Goal: Transaction & Acquisition: Purchase product/service

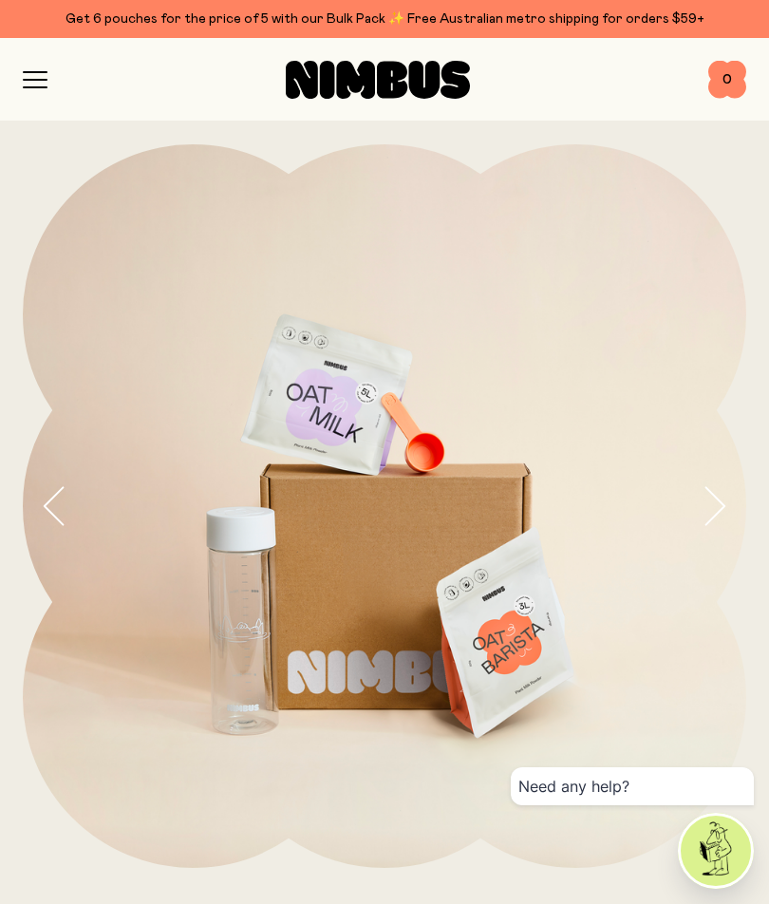
click at [46, 74] on icon "button" at bounding box center [35, 79] width 25 height 17
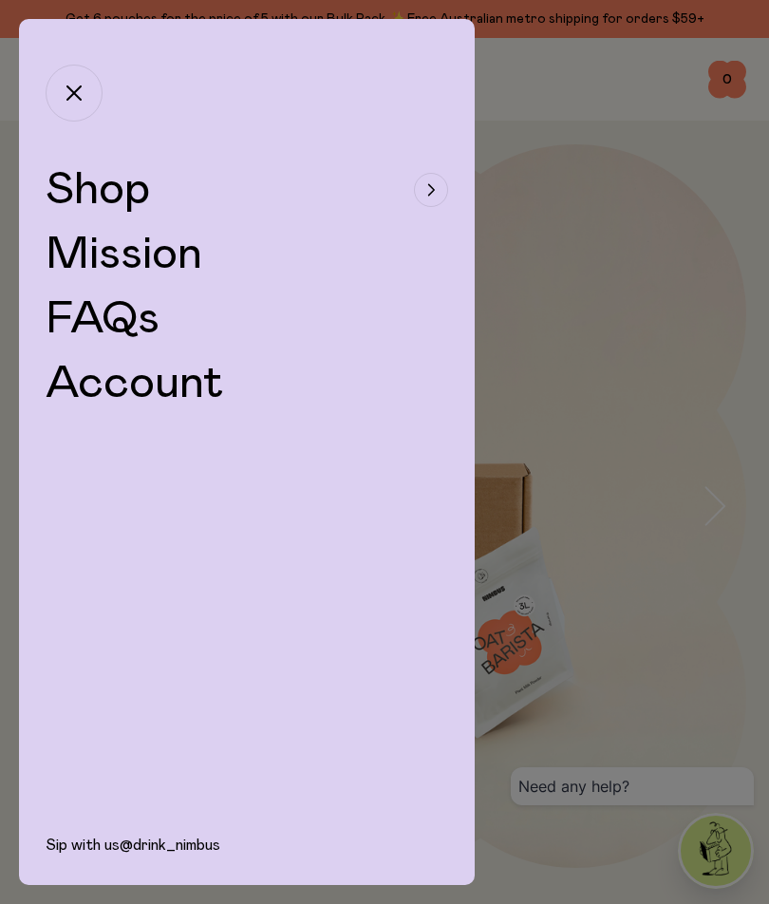
click at [425, 189] on div "button" at bounding box center [431, 190] width 34 height 34
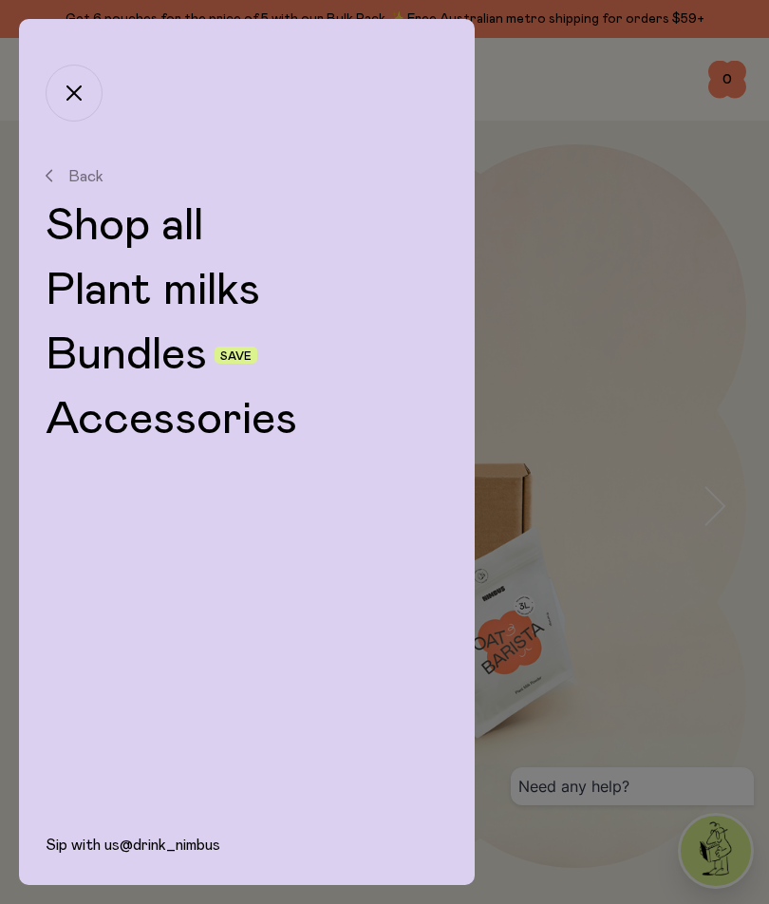
click at [208, 289] on link "Plant milks" at bounding box center [247, 291] width 402 height 46
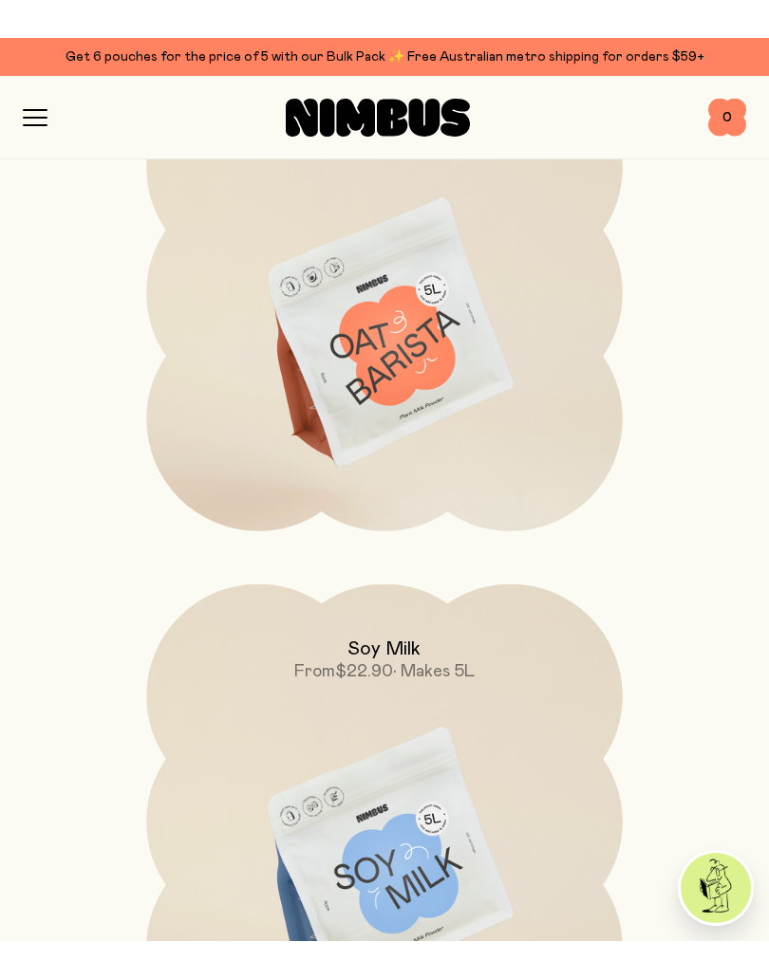
scroll to position [922, 0]
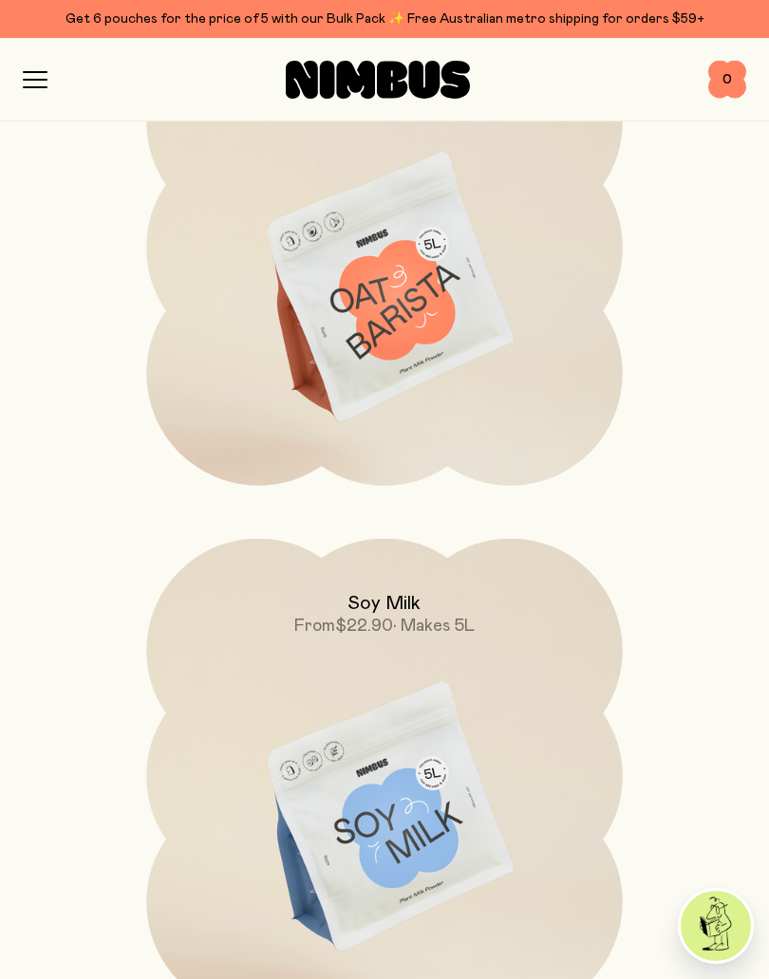
click at [435, 790] on img at bounding box center [384, 818] width 476 height 559
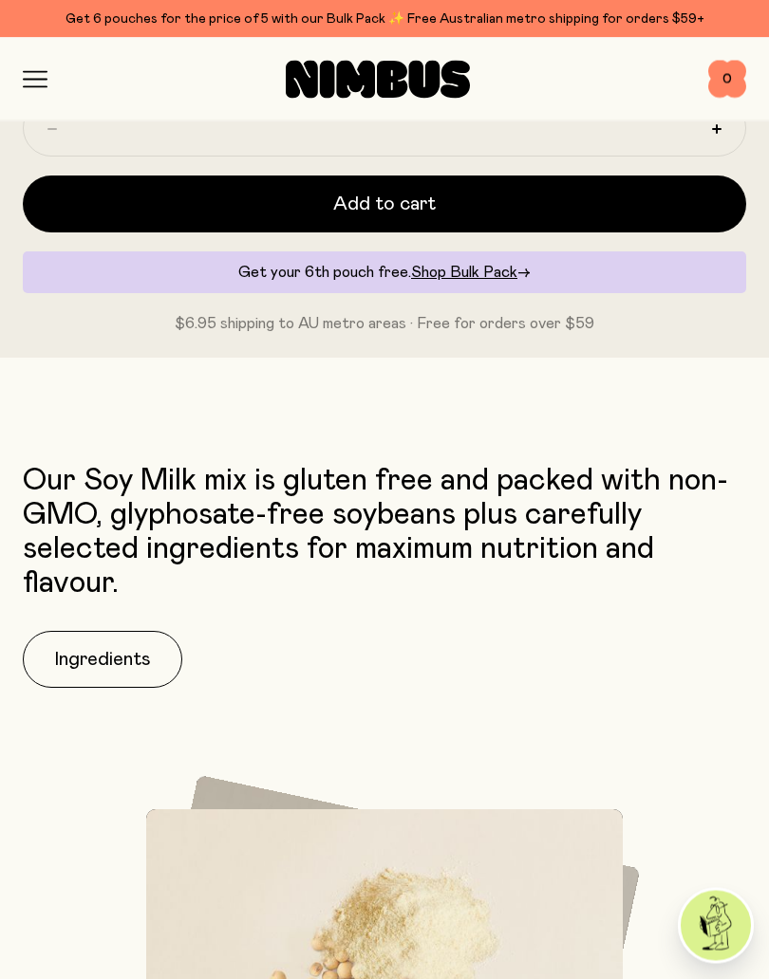
scroll to position [1372, 0]
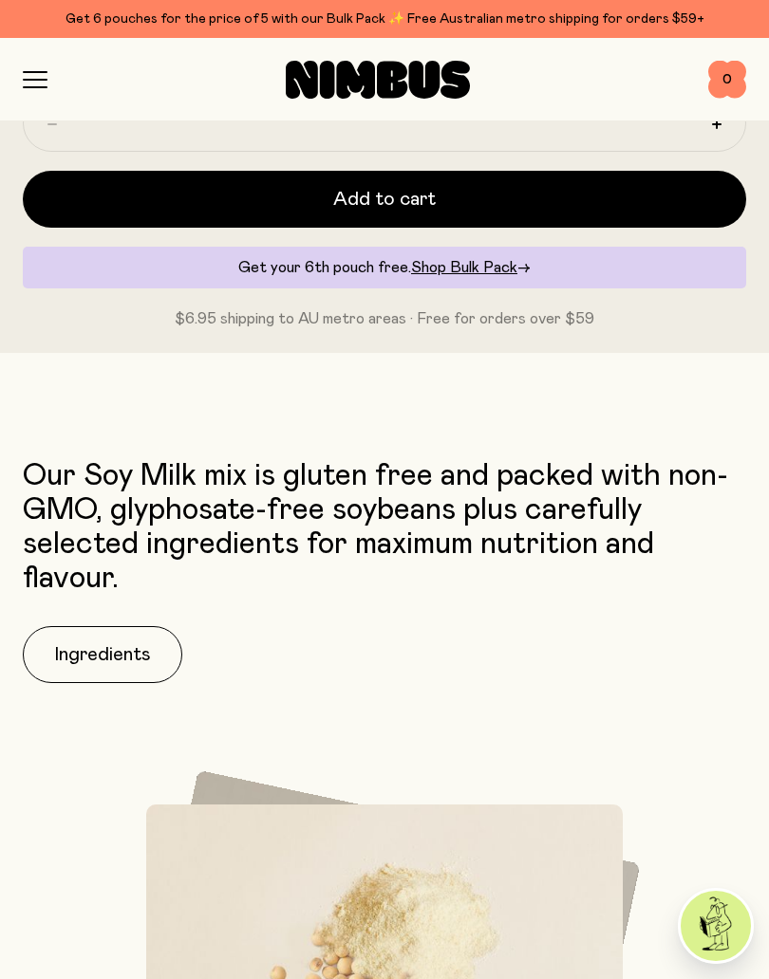
click at [88, 644] on button "Ingredients" at bounding box center [102, 654] width 159 height 57
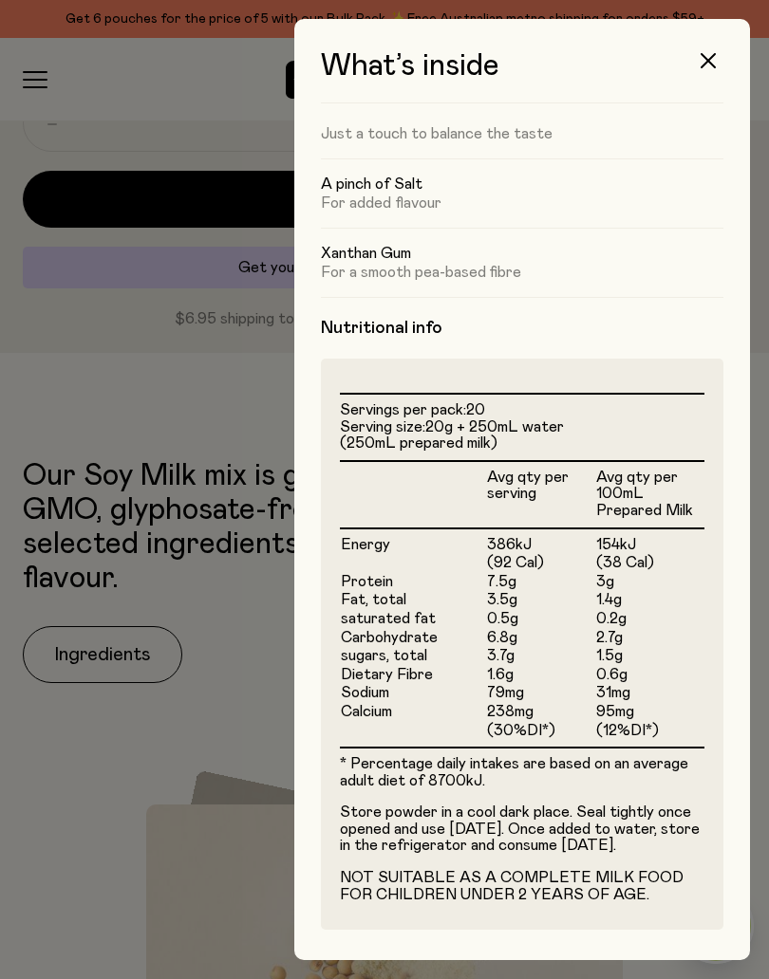
scroll to position [235, 0]
click at [710, 58] on icon "button" at bounding box center [707, 60] width 15 height 15
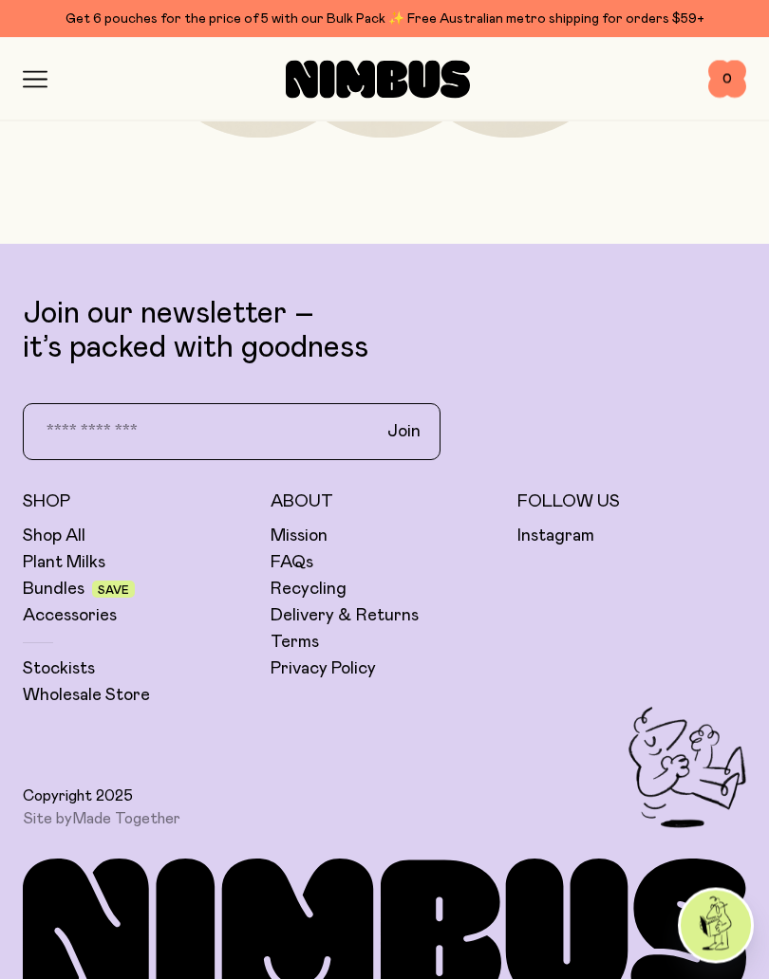
scroll to position [7908, 0]
click at [318, 529] on link "Mission" at bounding box center [298, 536] width 57 height 23
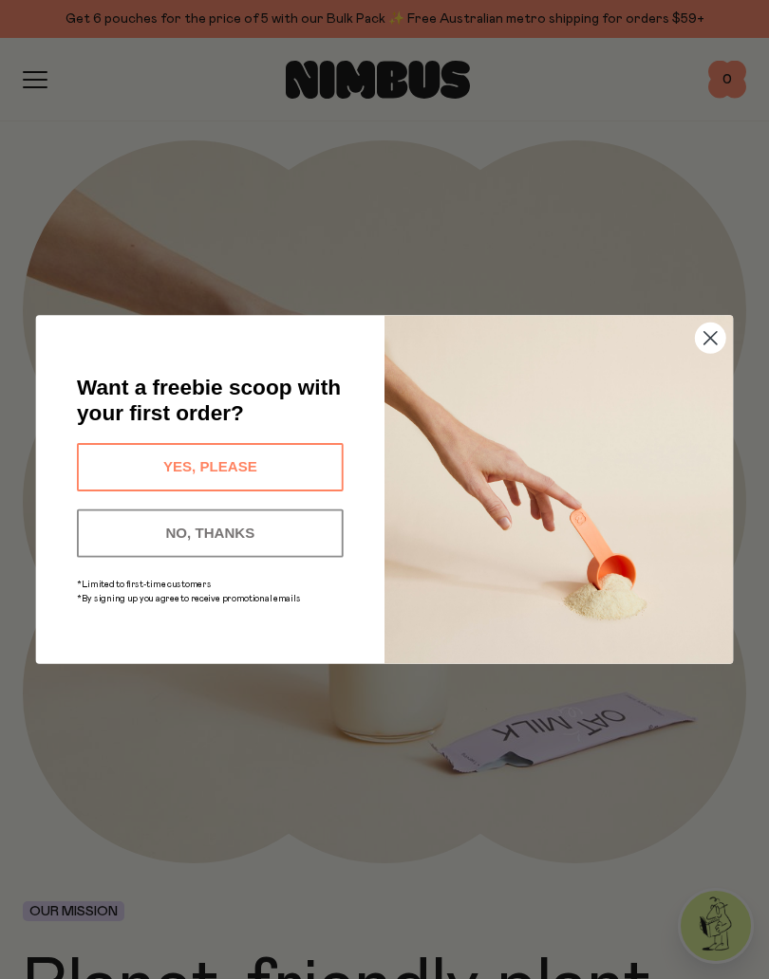
click at [285, 452] on button "YES, PLEASE" at bounding box center [210, 467] width 267 height 48
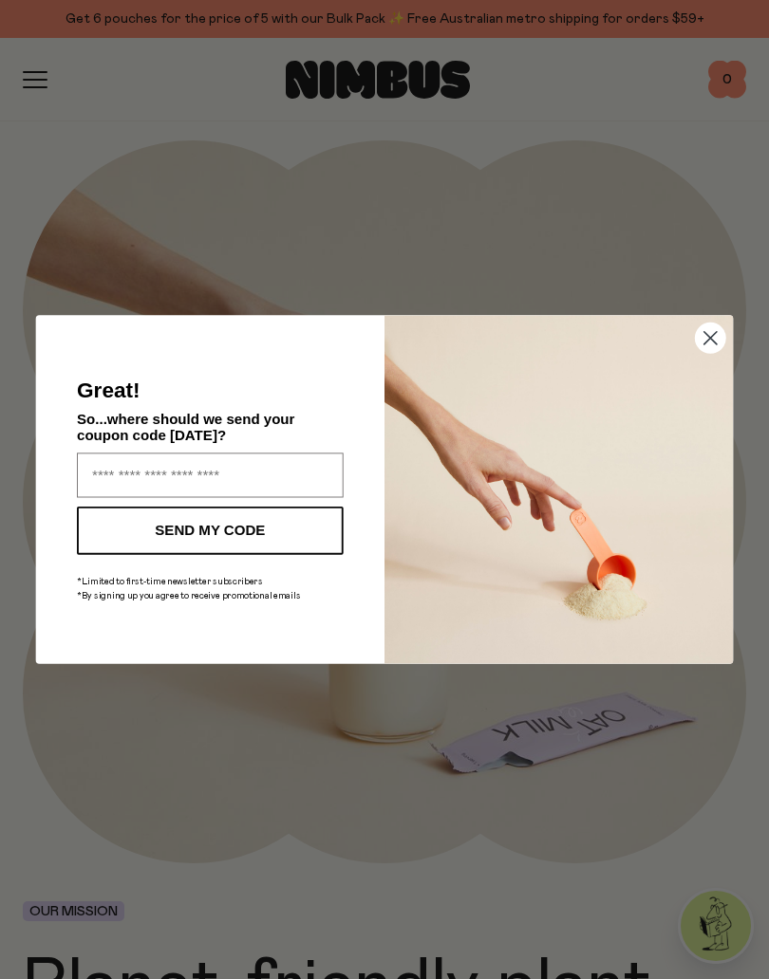
click at [172, 464] on input "Enter your email address" at bounding box center [210, 475] width 267 height 45
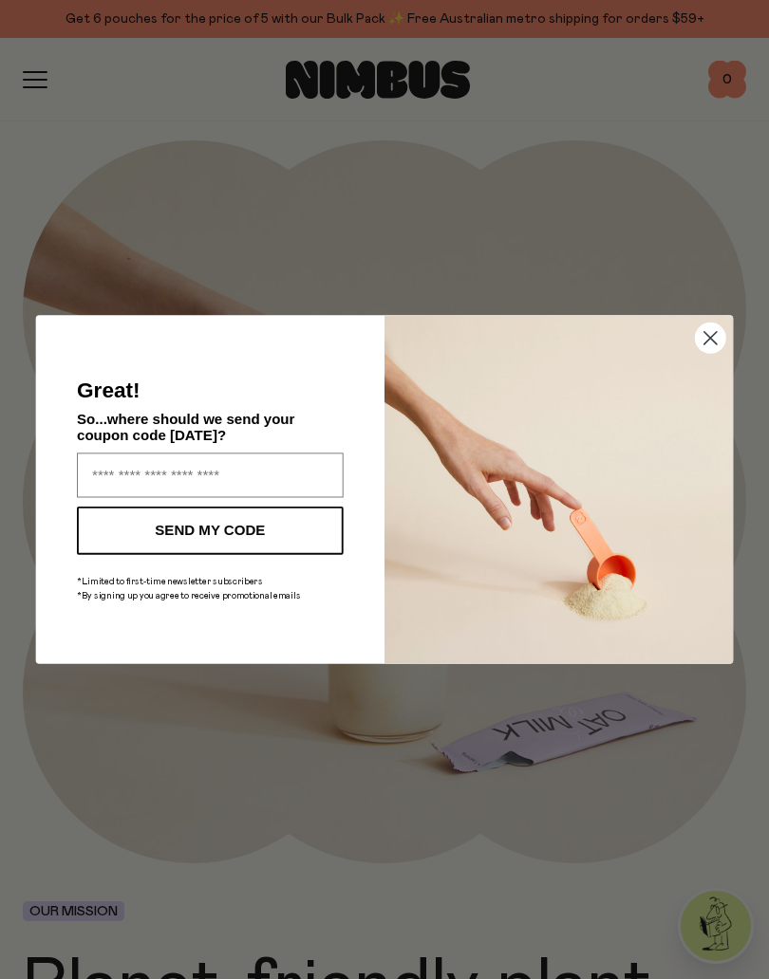
click at [722, 346] on circle "Close dialog" at bounding box center [710, 338] width 29 height 29
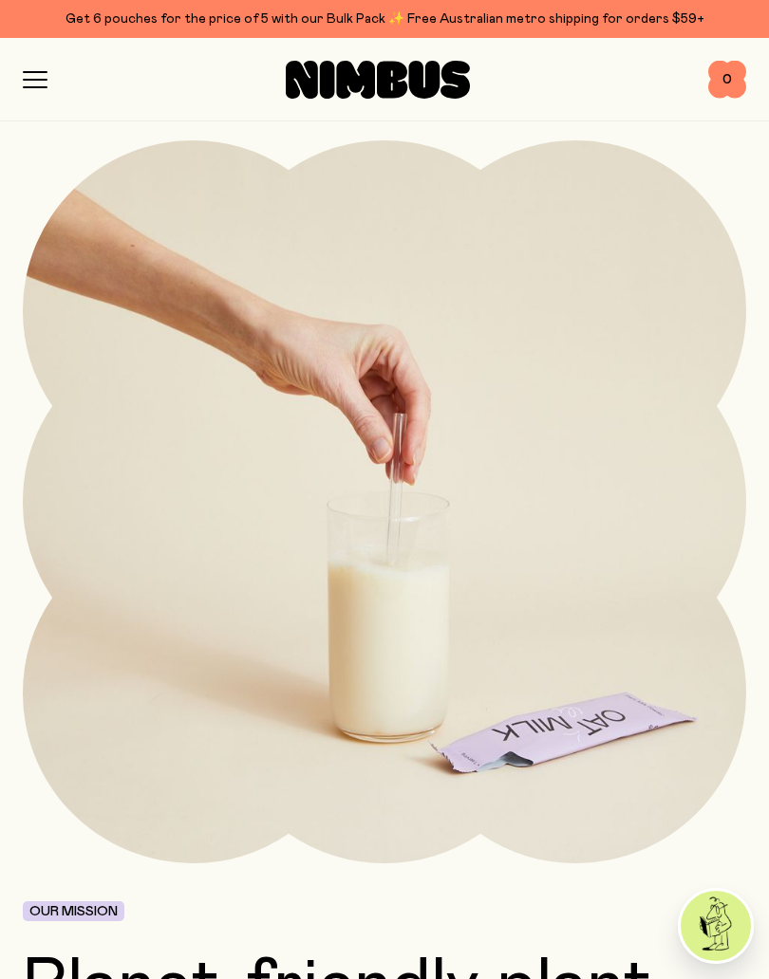
click at [720, 334] on div "Close dialog Great! So...where should we send your coupon code [DATE]? SEND MY …" at bounding box center [385, 532] width 698 height 420
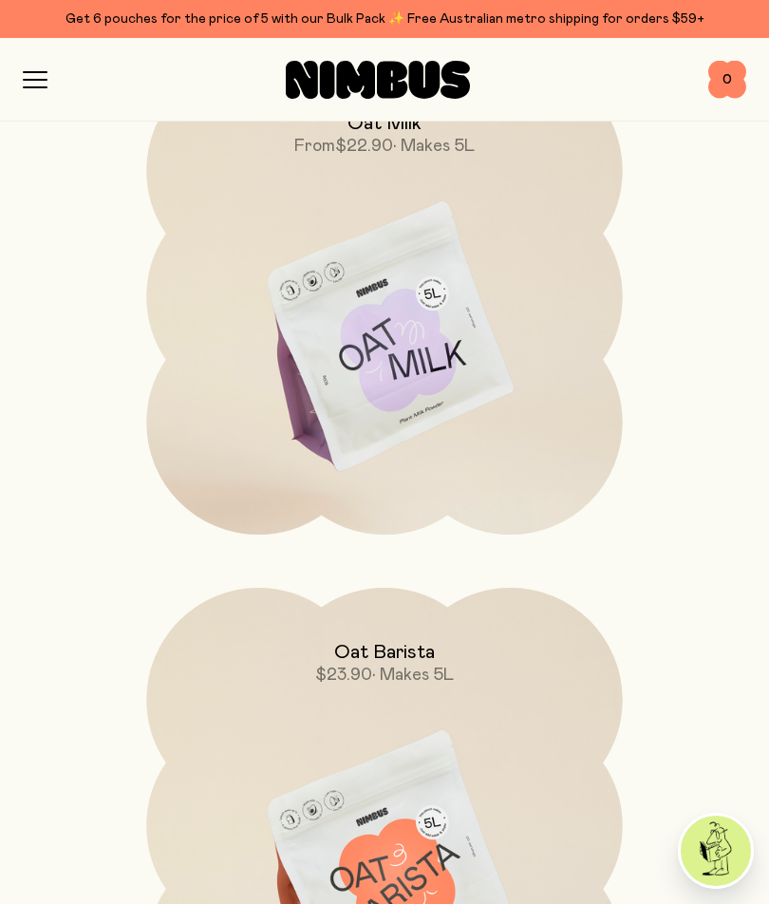
scroll to position [2953, 0]
click at [413, 801] on img at bounding box center [384, 867] width 476 height 559
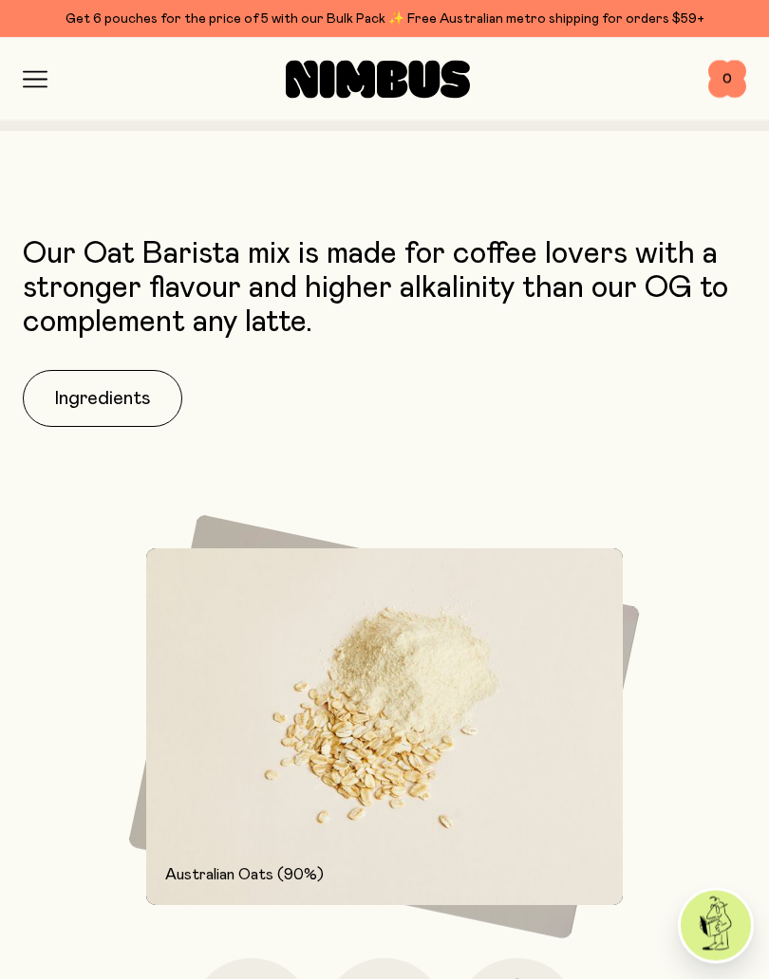
scroll to position [1474, 0]
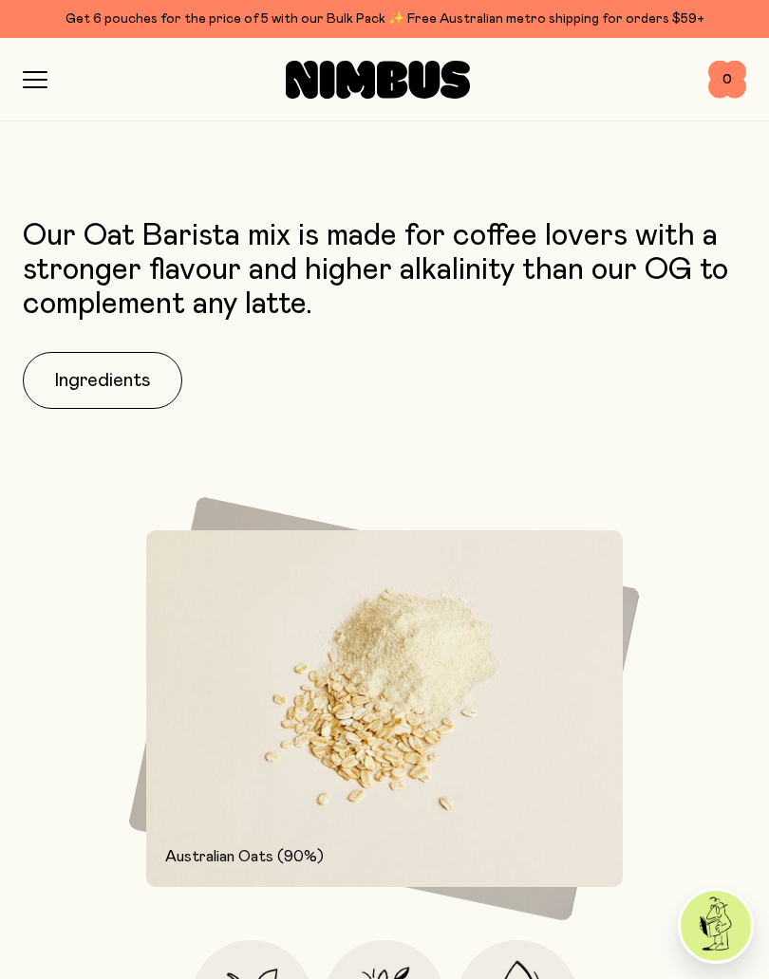
click at [103, 376] on button "Ingredients" at bounding box center [102, 380] width 159 height 57
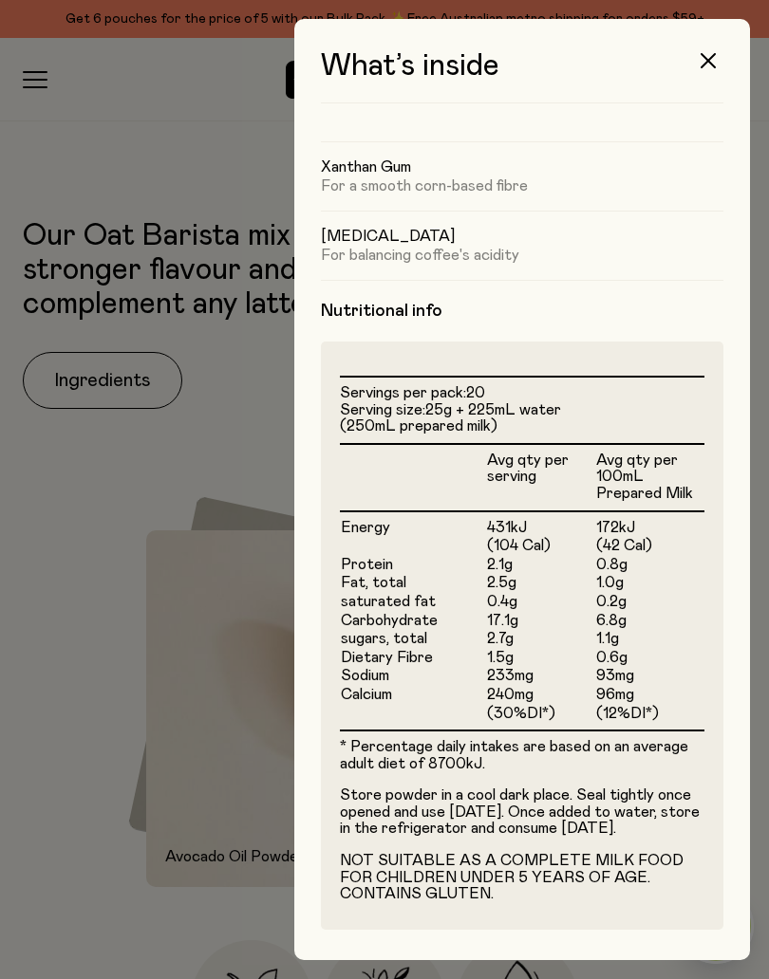
scroll to position [319, 0]
click at [718, 62] on button "button" at bounding box center [708, 61] width 46 height 46
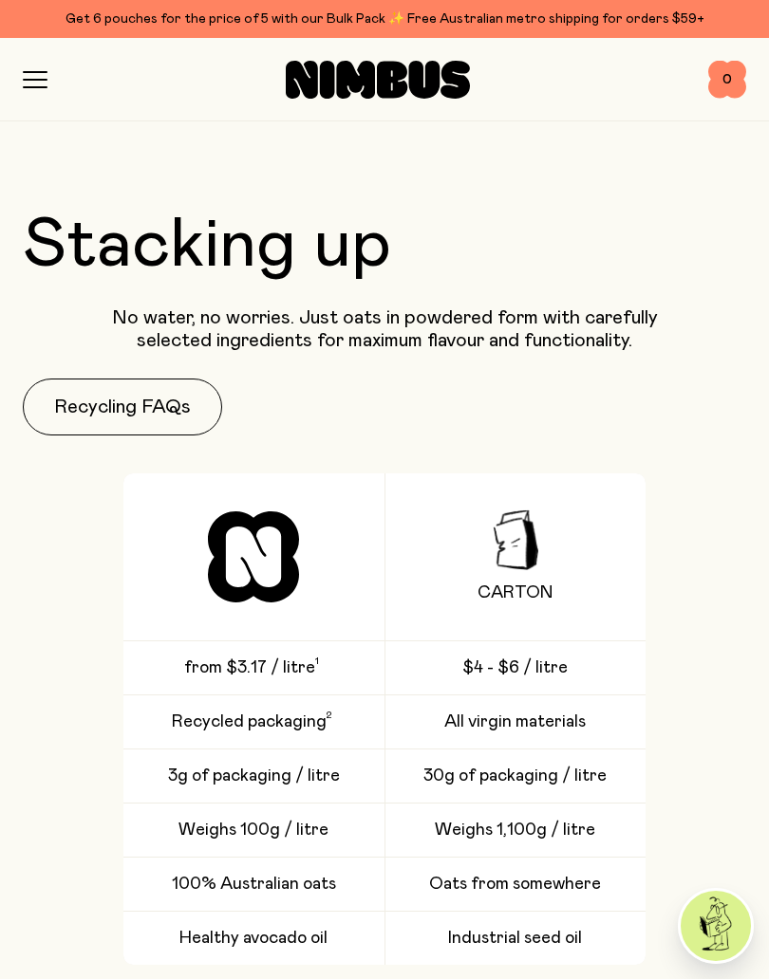
scroll to position [3748, 0]
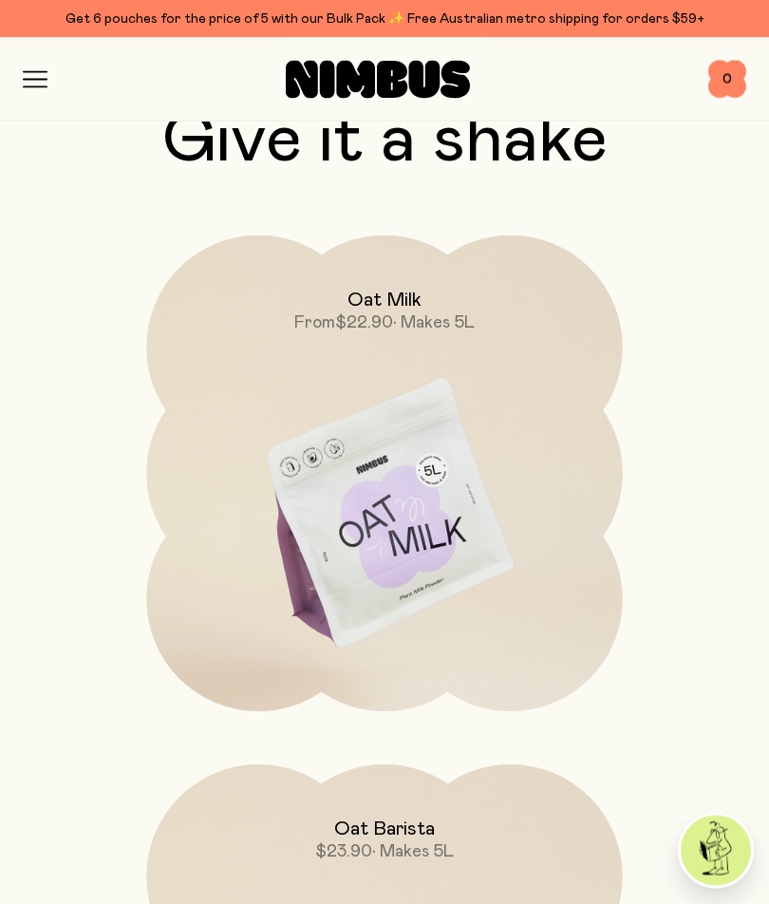
scroll to position [2755, 0]
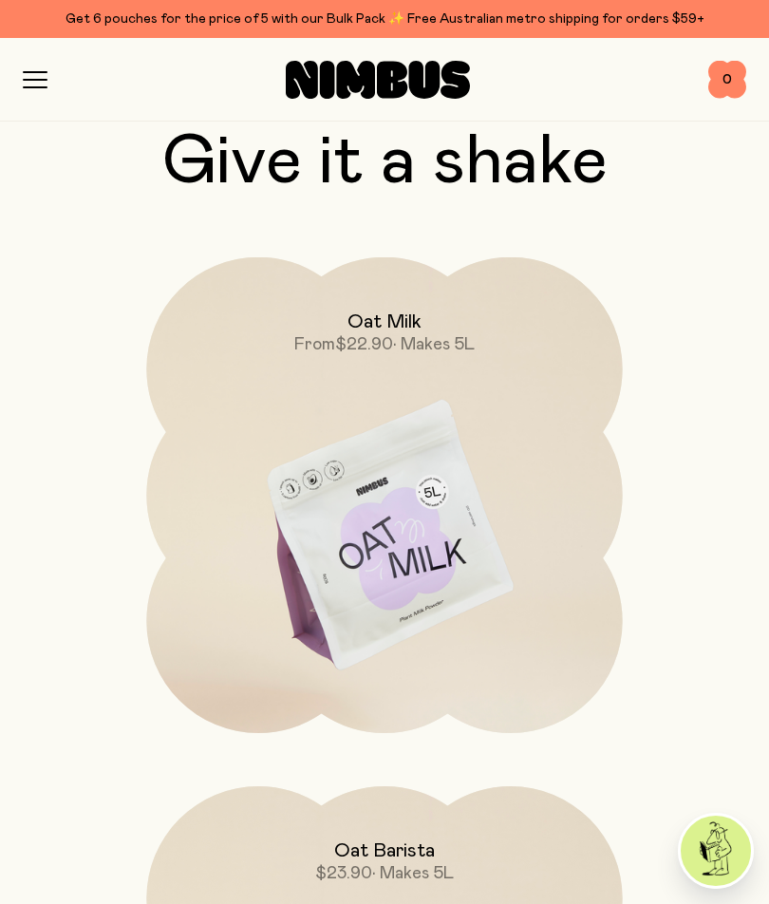
click at [396, 562] on img at bounding box center [384, 536] width 476 height 559
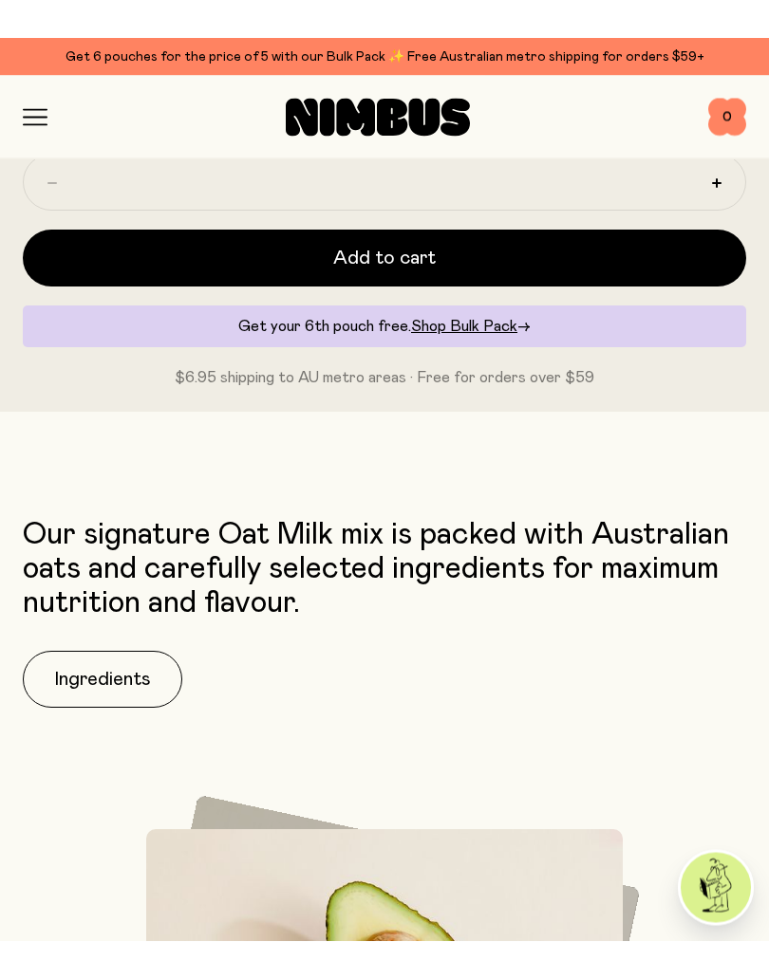
scroll to position [1267, 0]
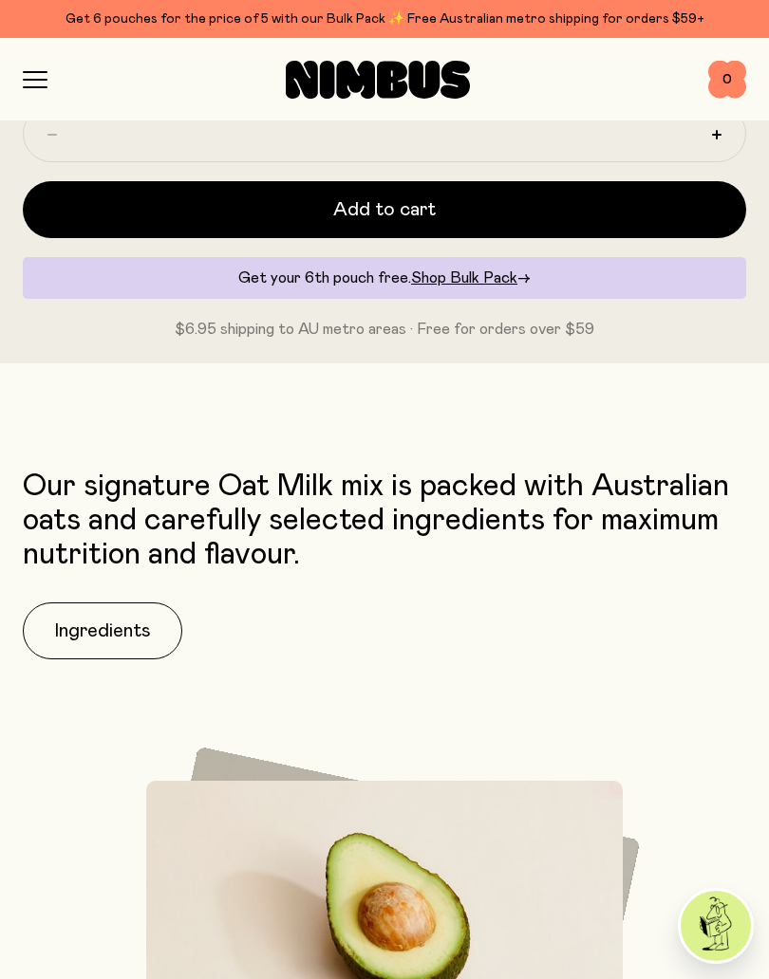
click at [127, 616] on button "Ingredients" at bounding box center [102, 631] width 159 height 57
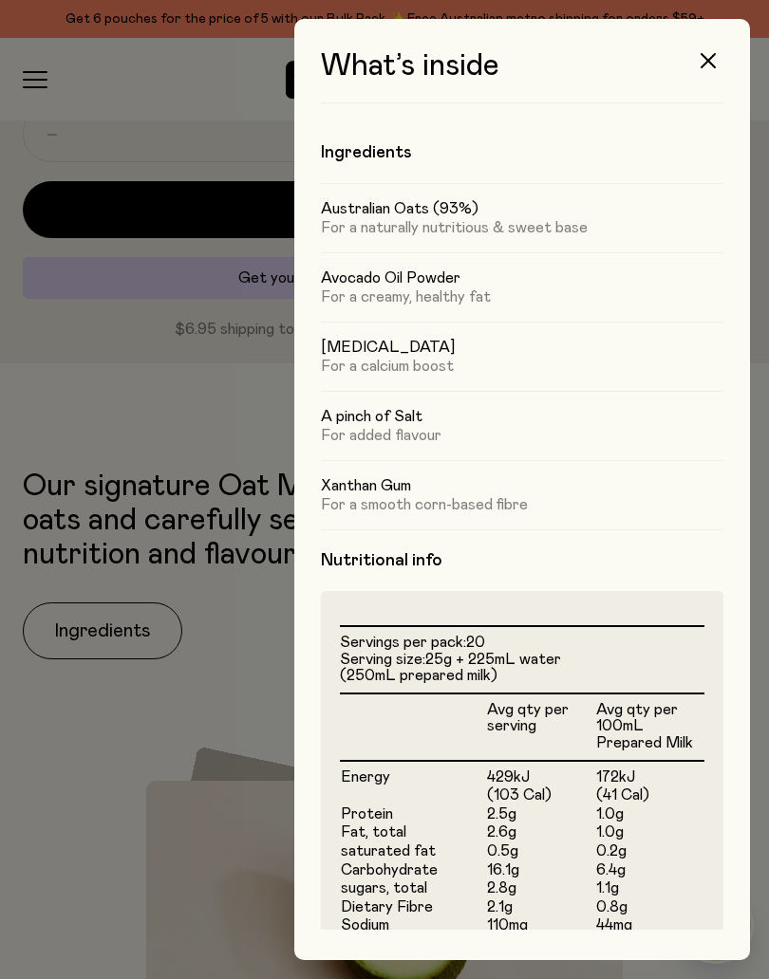
click at [710, 66] on icon "button" at bounding box center [707, 60] width 15 height 15
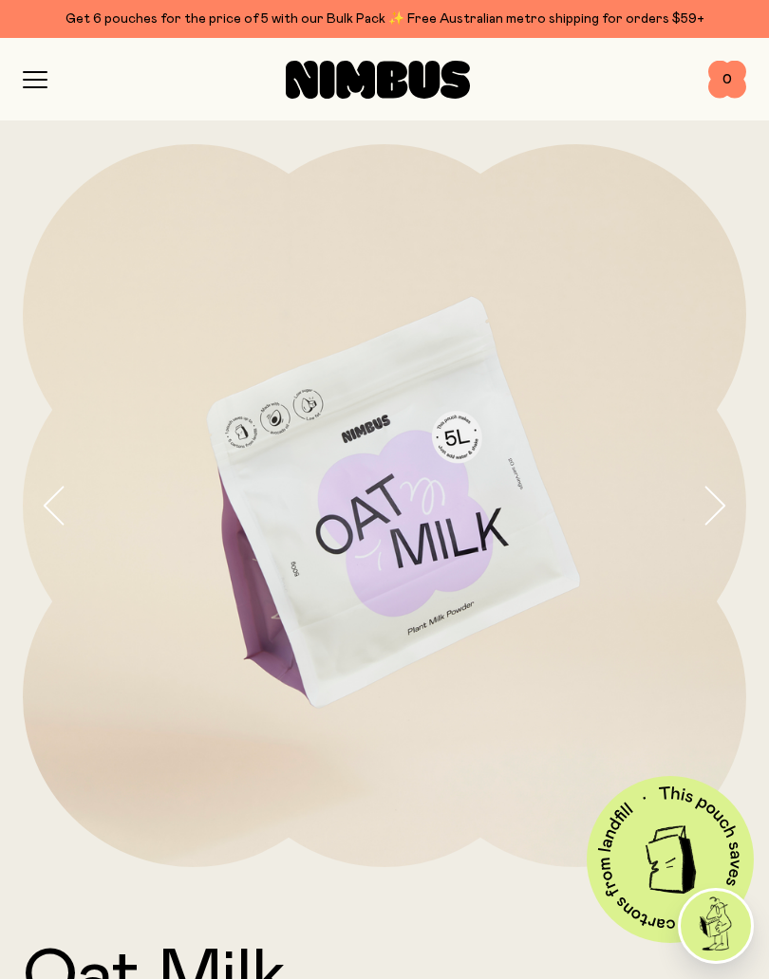
scroll to position [1267, 0]
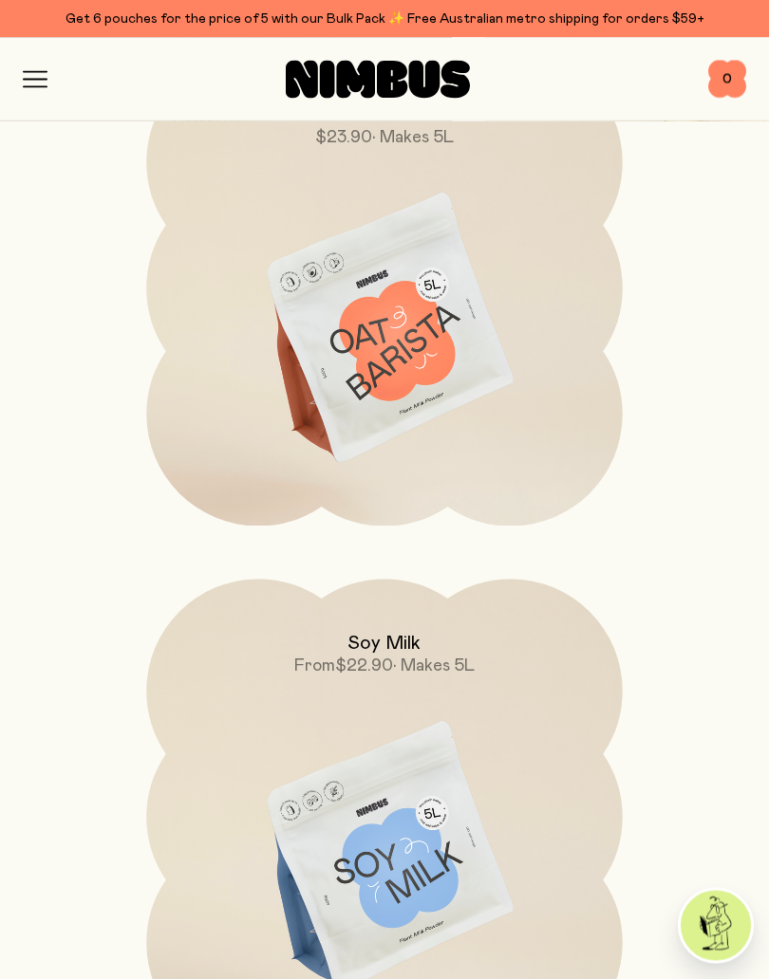
scroll to position [3503, 0]
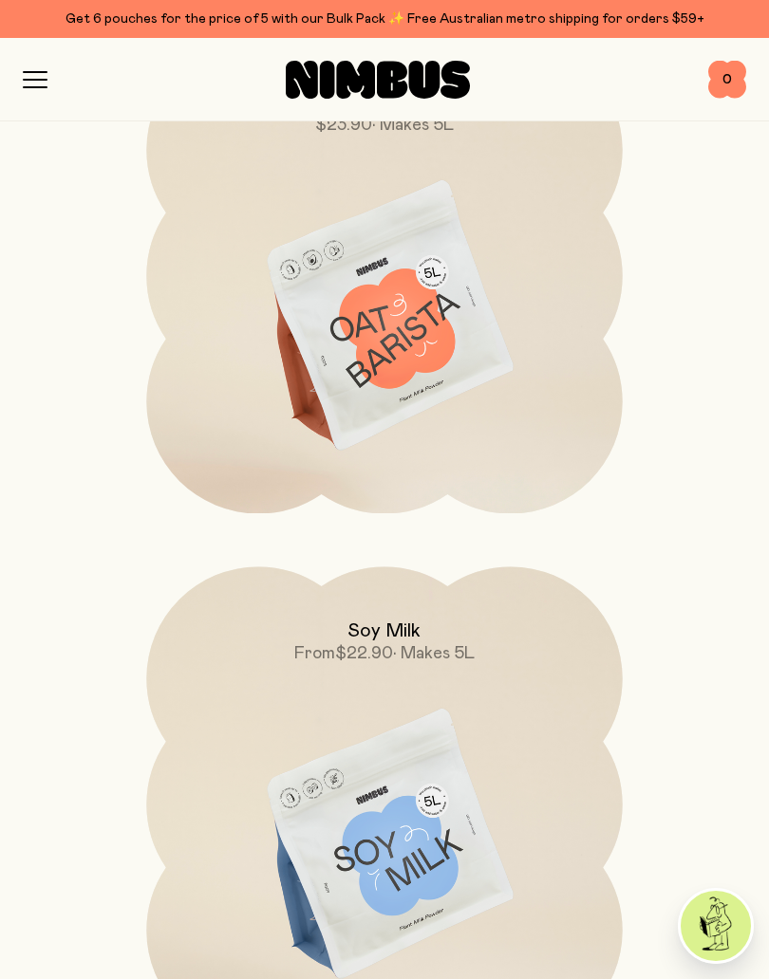
click at [458, 859] on img at bounding box center [384, 846] width 476 height 559
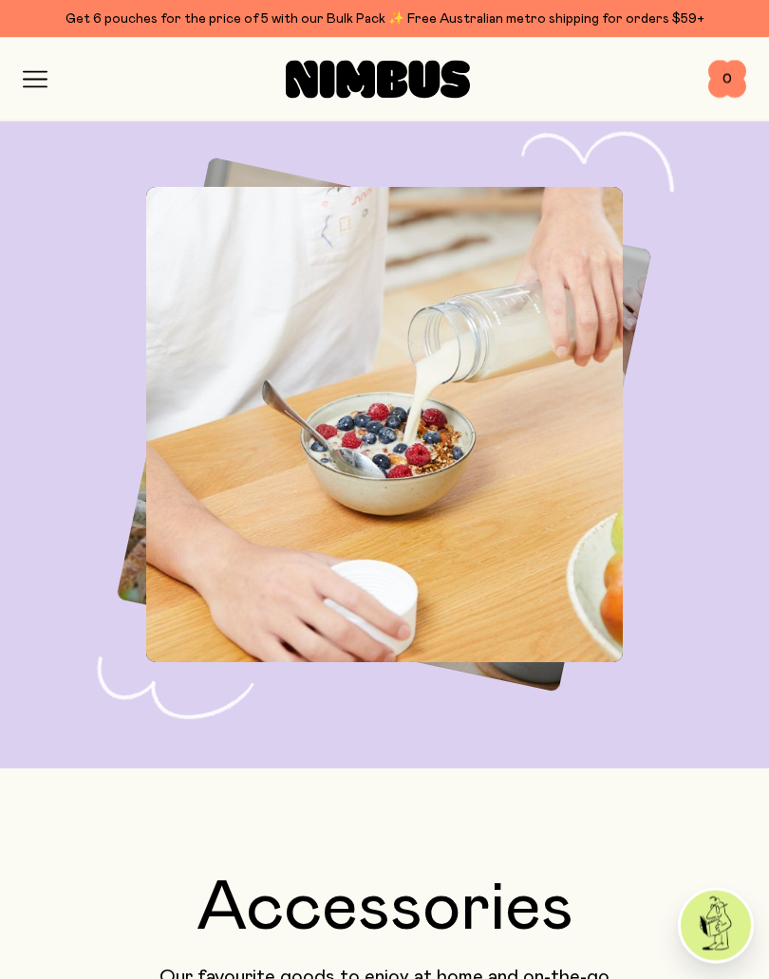
scroll to position [5462, 0]
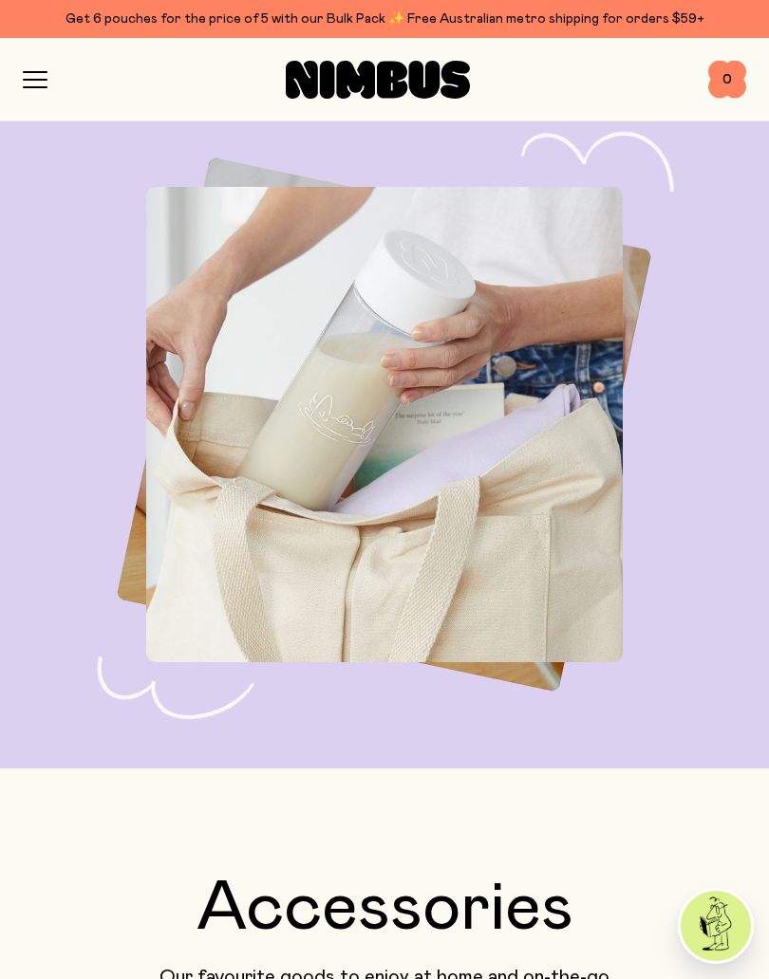
scroll to position [5463, 0]
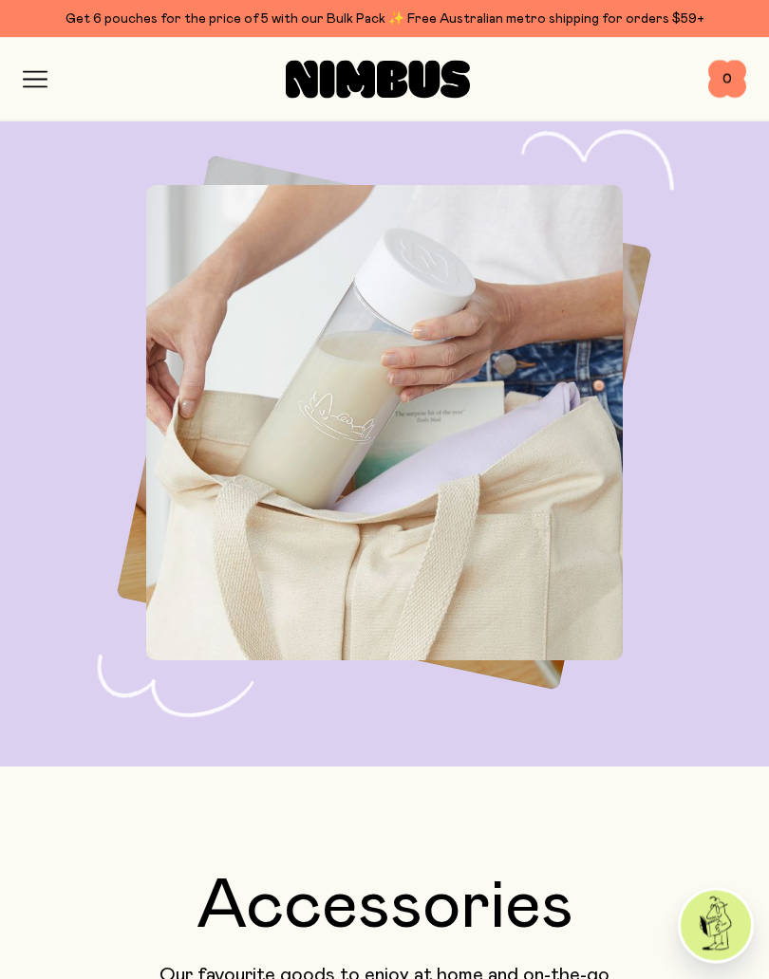
click at [308, 903] on h2 "Accessories" at bounding box center [384, 908] width 723 height 68
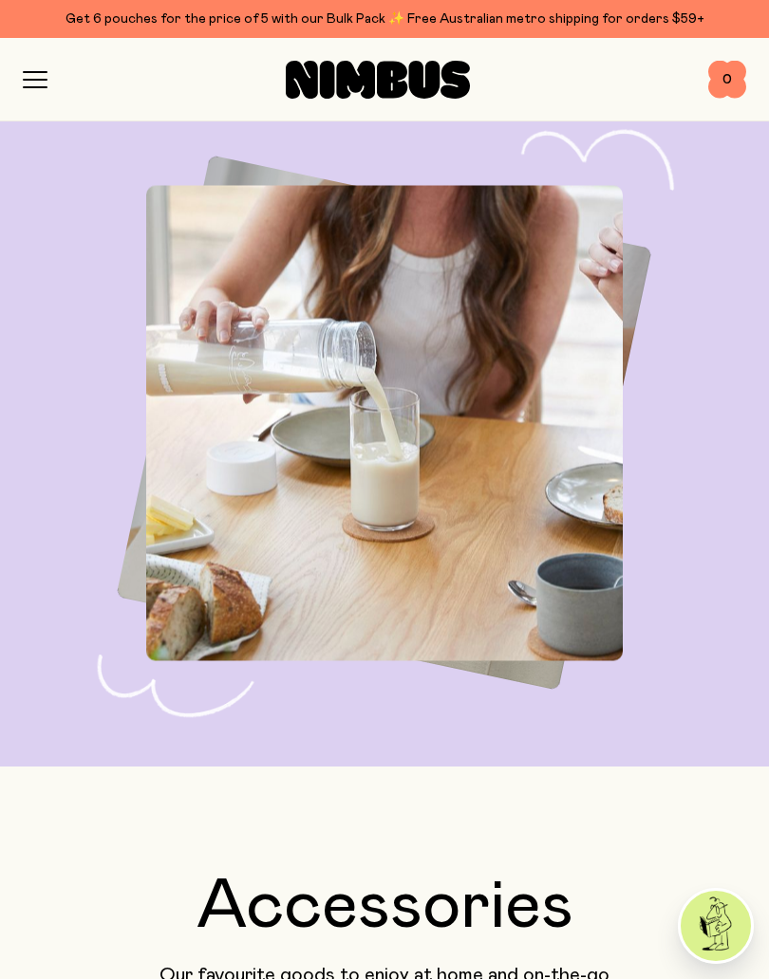
click at [165, 903] on div "Accessories Our favourite goods to enjoy at home and on-the-go" at bounding box center [384, 930] width 723 height 114
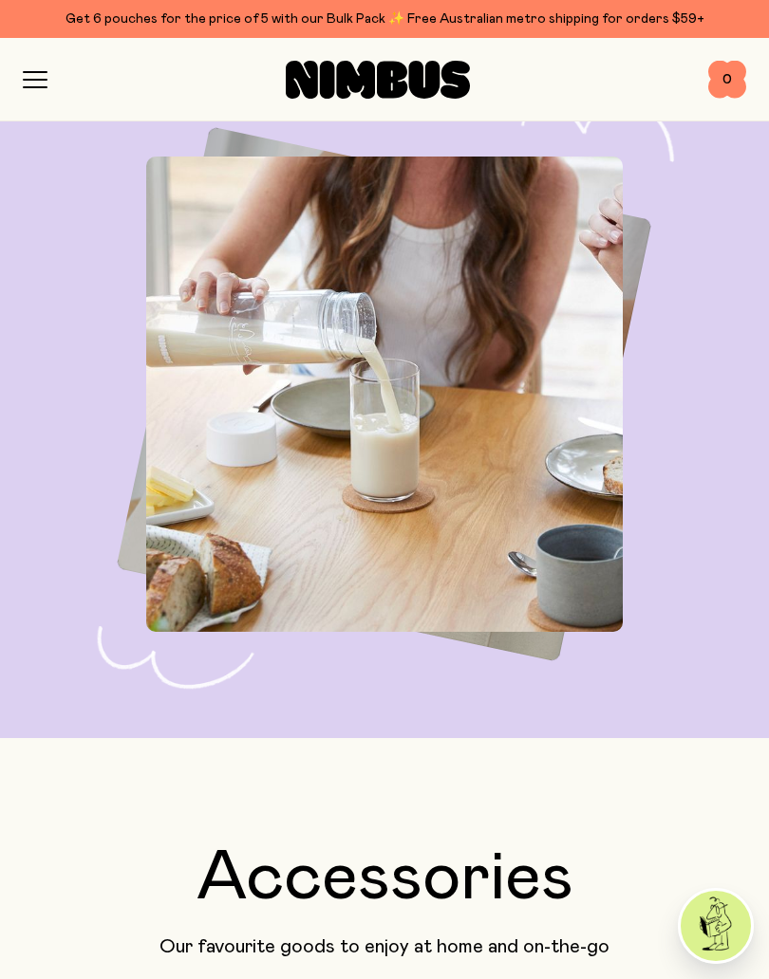
scroll to position [5519, 0]
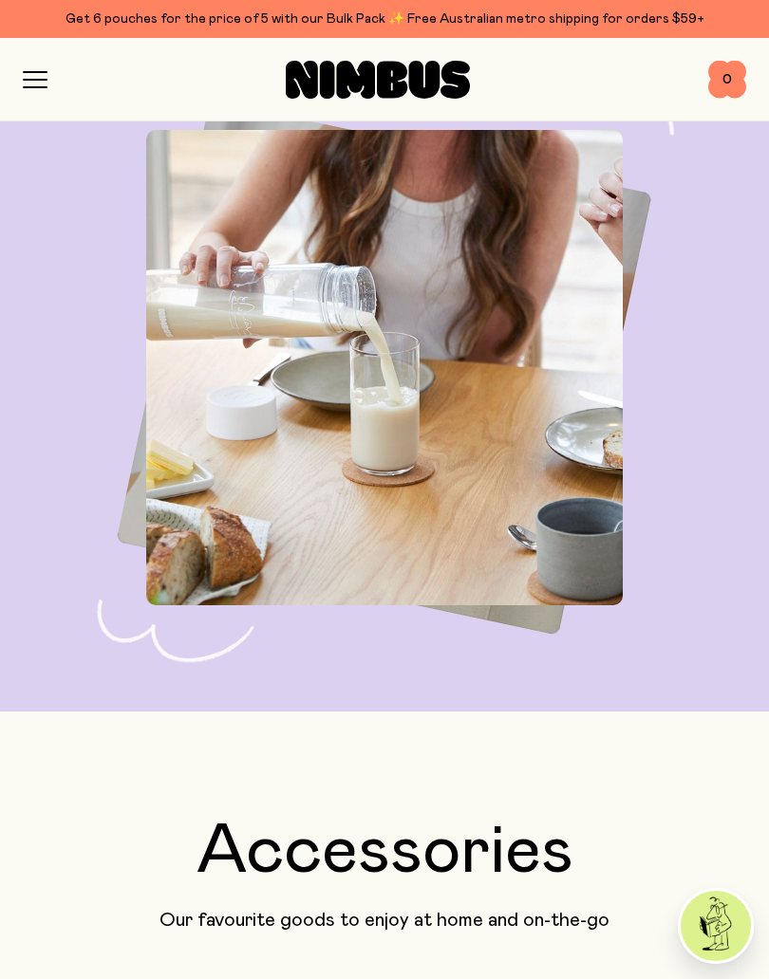
click at [438, 867] on h2 "Accessories" at bounding box center [384, 852] width 723 height 68
click at [376, 903] on p "Our favourite goods to enjoy at home and on-the-go" at bounding box center [384, 920] width 723 height 23
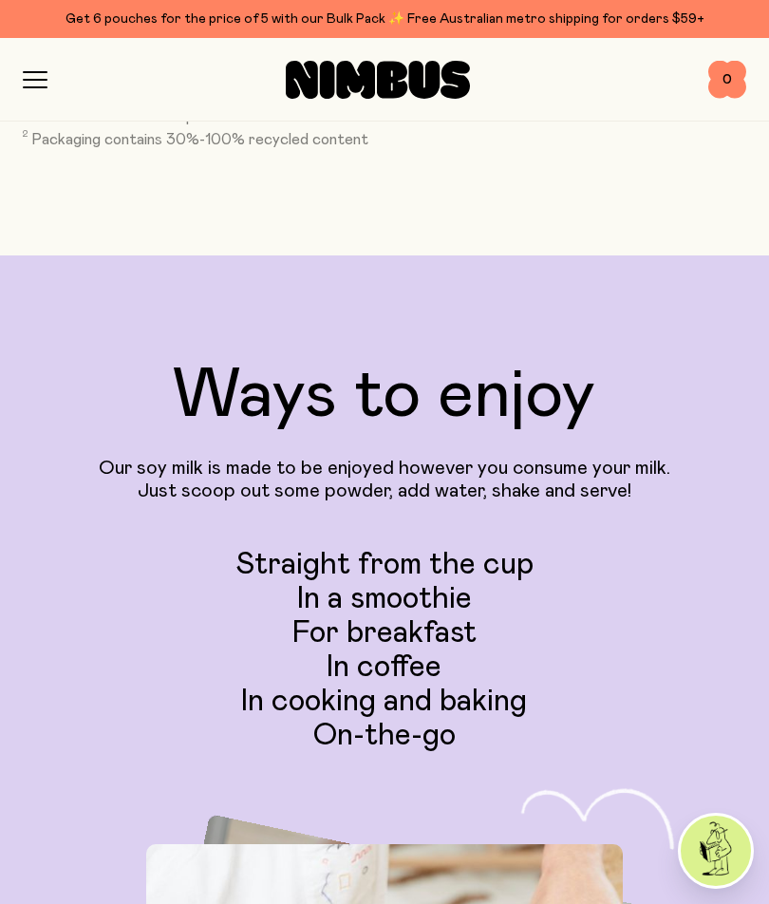
scroll to position [4768, 0]
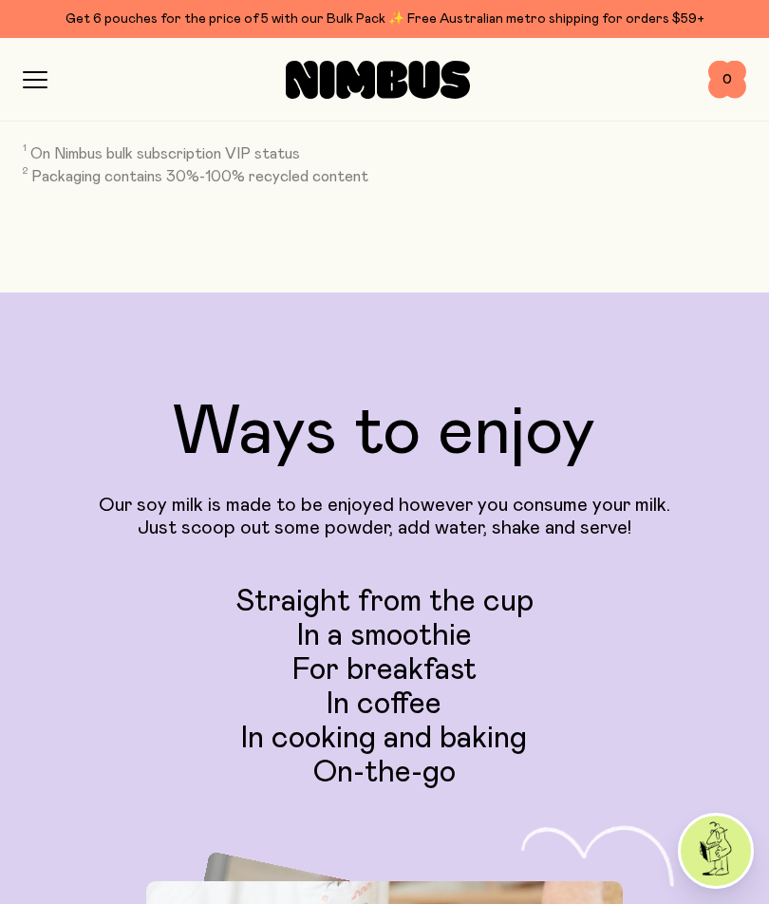
click at [35, 80] on icon "button" at bounding box center [35, 80] width 23 height 0
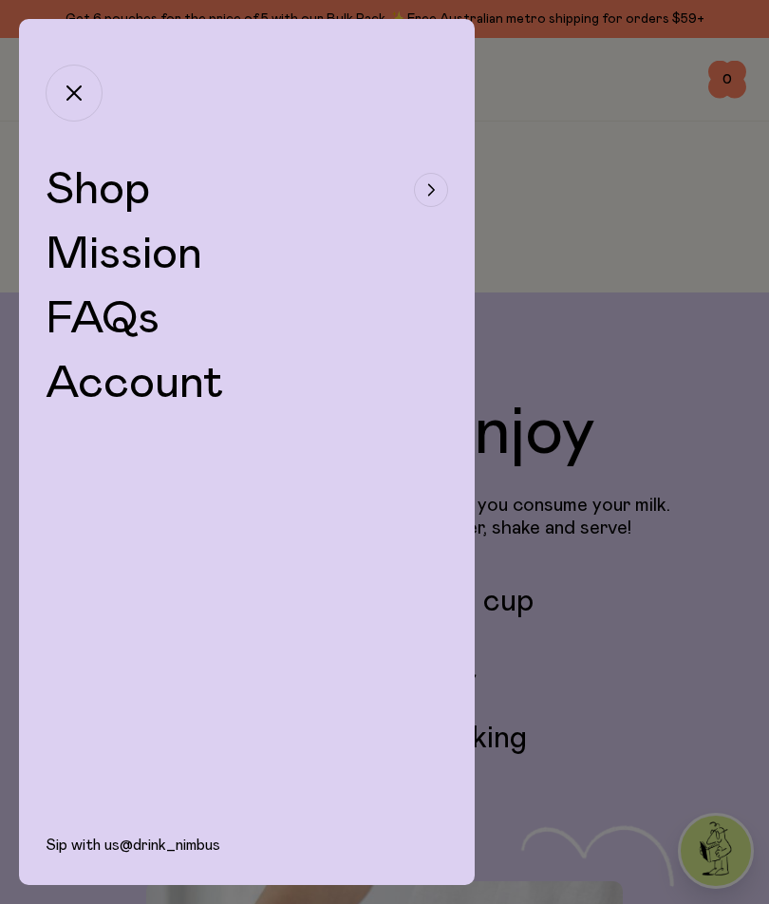
click at [425, 177] on div "button" at bounding box center [431, 190] width 34 height 34
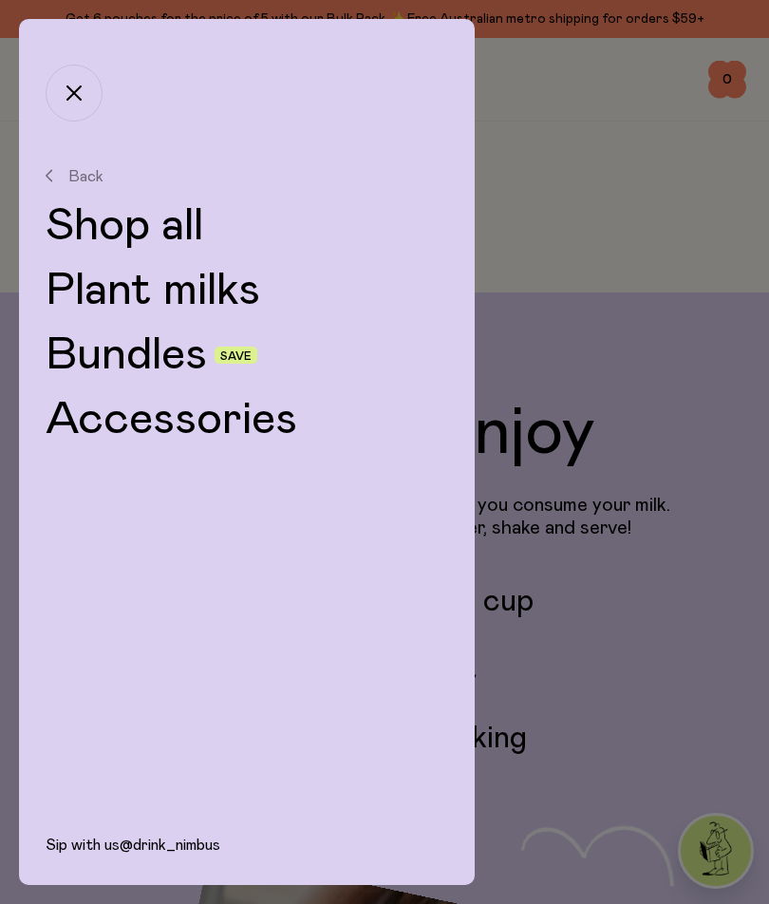
click at [157, 359] on link "Bundles" at bounding box center [126, 355] width 161 height 46
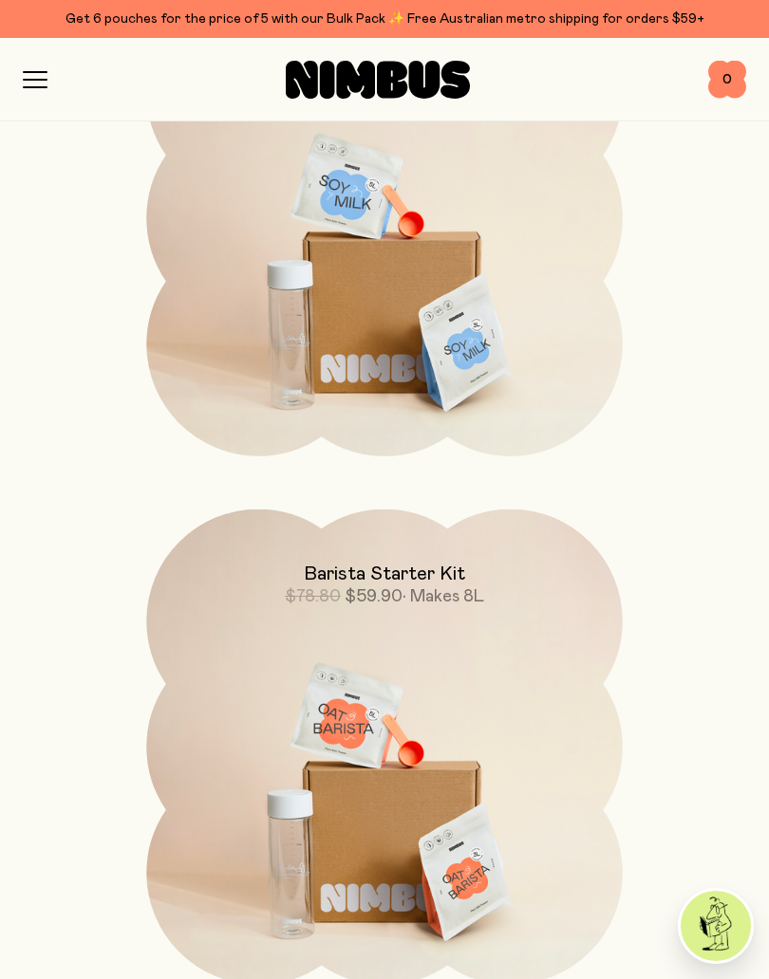
scroll to position [965, 0]
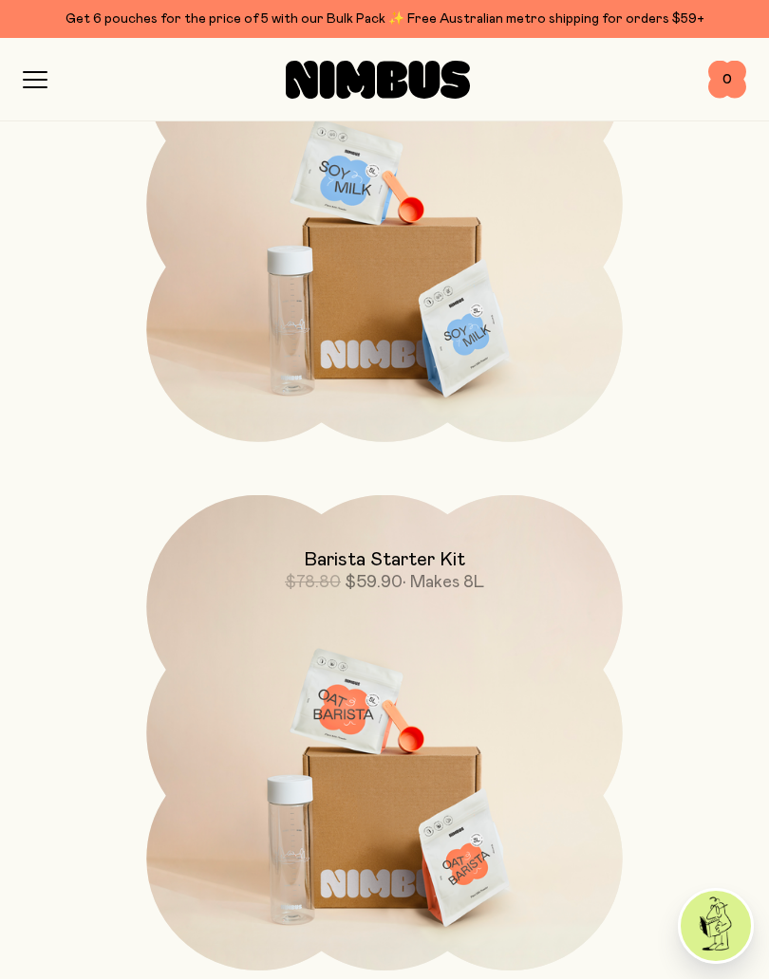
click at [505, 817] on img at bounding box center [384, 774] width 476 height 559
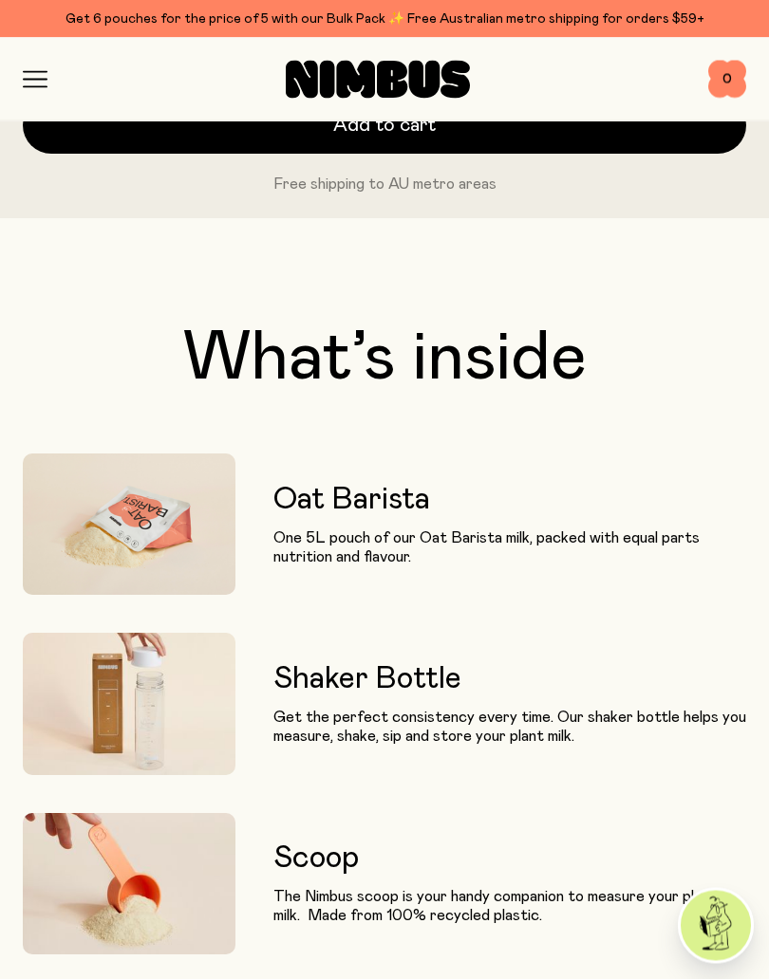
scroll to position [1321, 0]
click at [112, 694] on img at bounding box center [129, 703] width 213 height 141
click at [179, 661] on img at bounding box center [129, 703] width 213 height 141
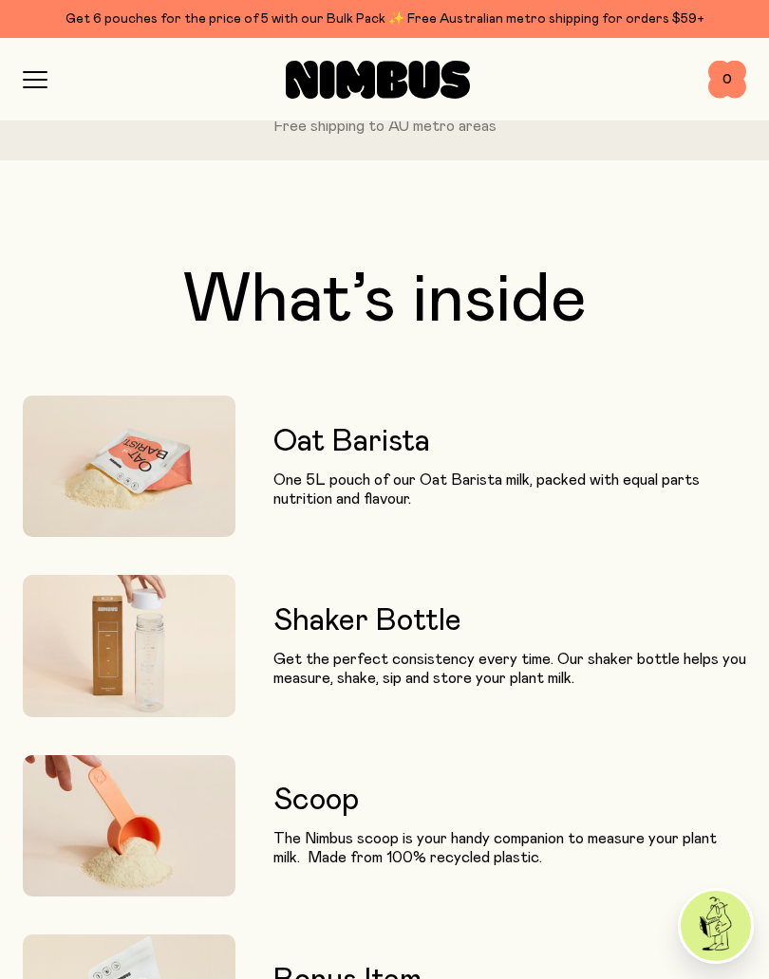
click at [153, 608] on img at bounding box center [129, 645] width 213 height 141
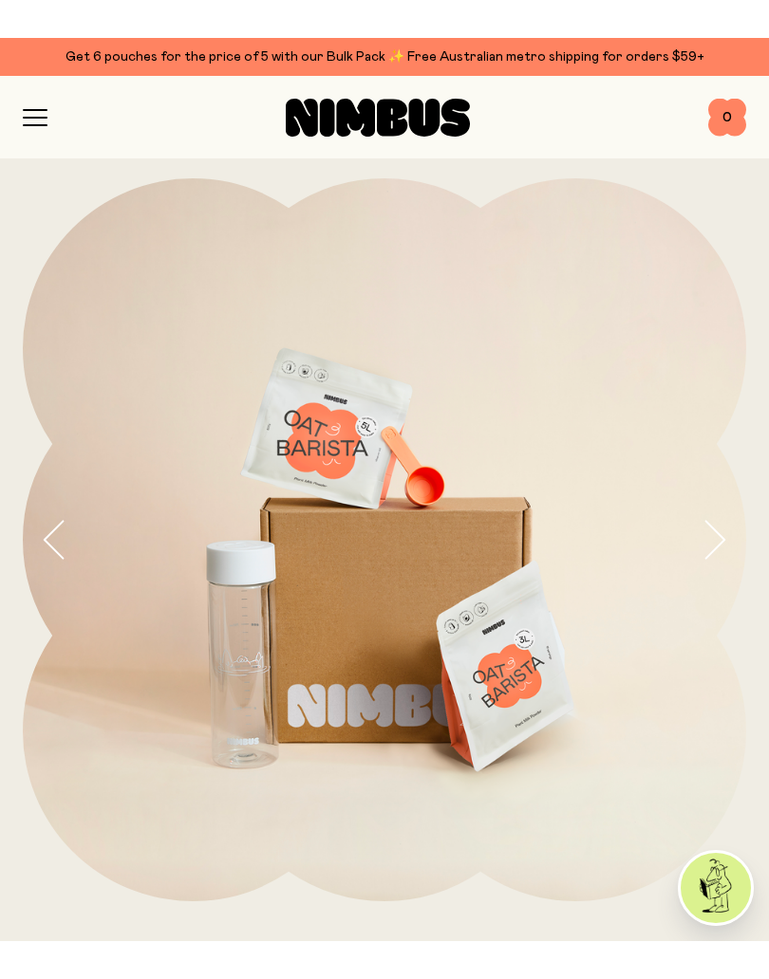
scroll to position [0, 0]
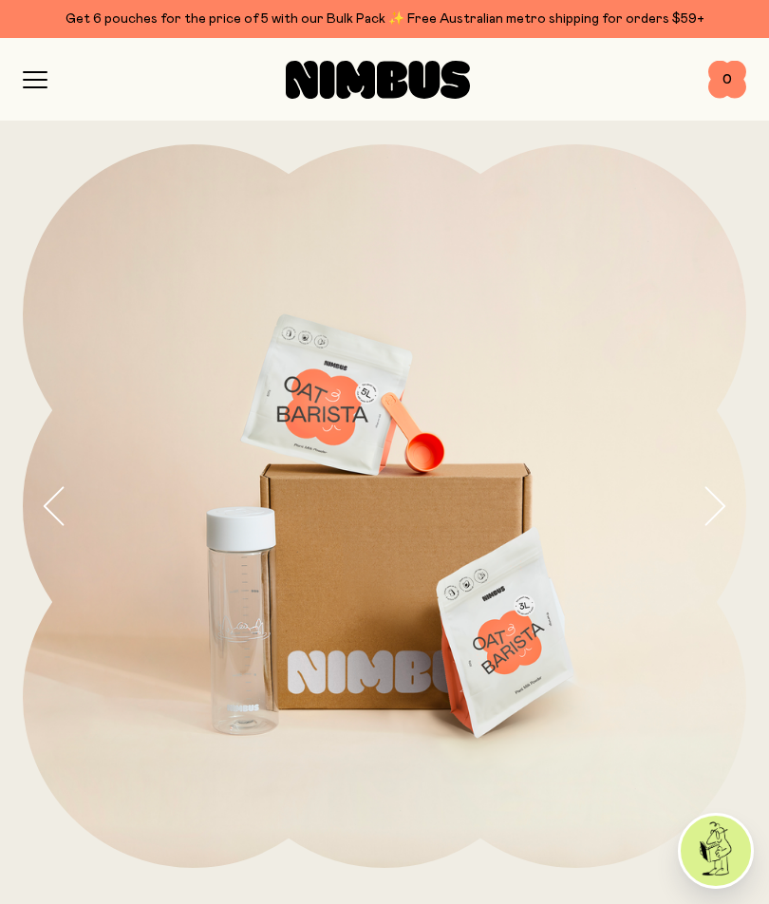
click at [43, 83] on icon "button" at bounding box center [35, 79] width 25 height 17
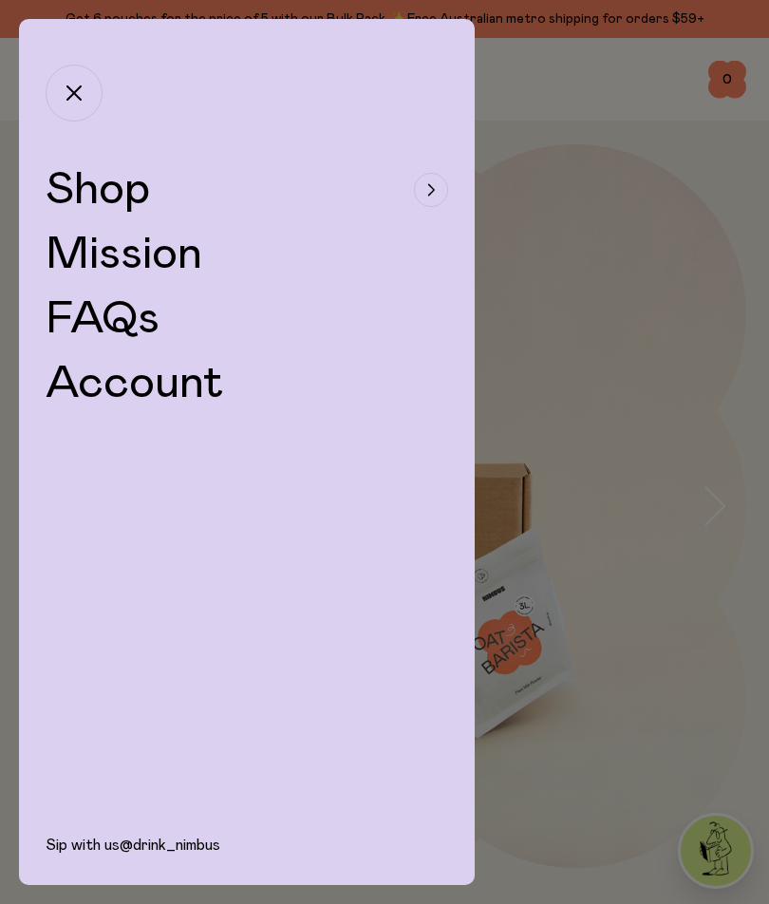
click at [423, 190] on div "button" at bounding box center [431, 190] width 34 height 34
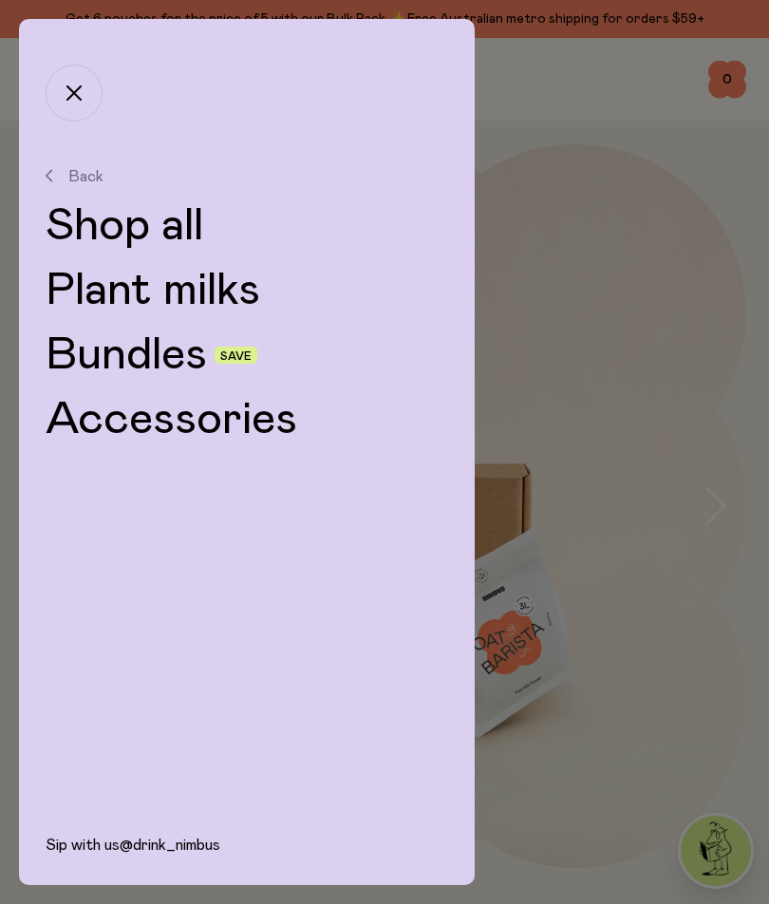
click at [223, 362] on span "Save" at bounding box center [235, 354] width 43 height 17
click at [301, 301] on link "Plant milks" at bounding box center [247, 291] width 402 height 46
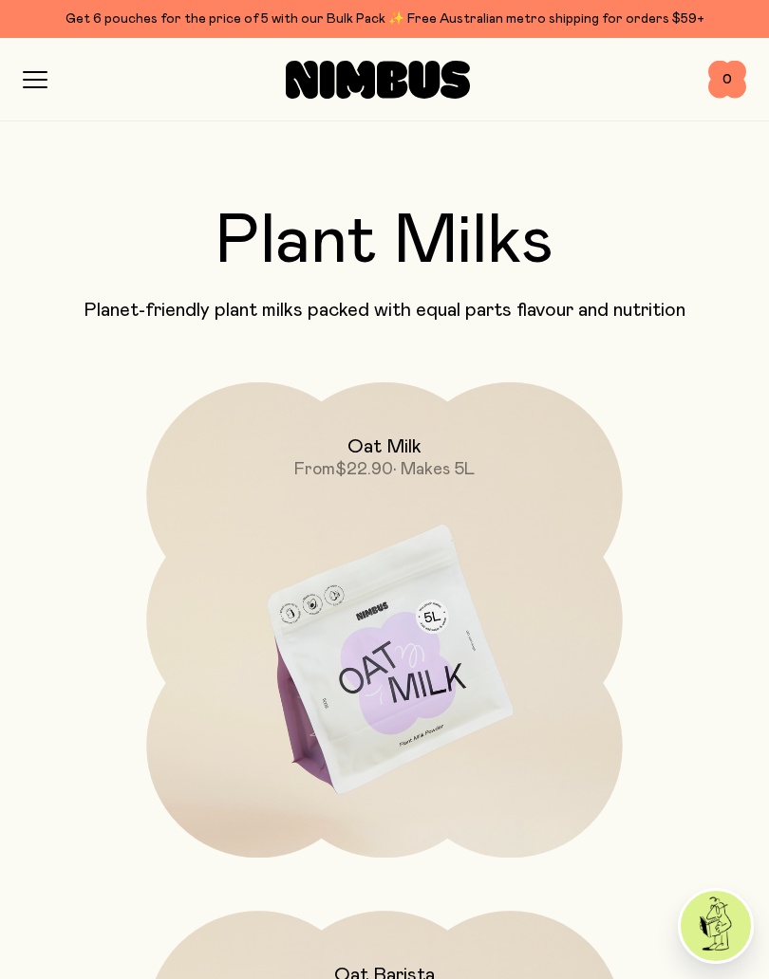
scroll to position [21, 0]
click at [427, 668] on img at bounding box center [384, 661] width 476 height 559
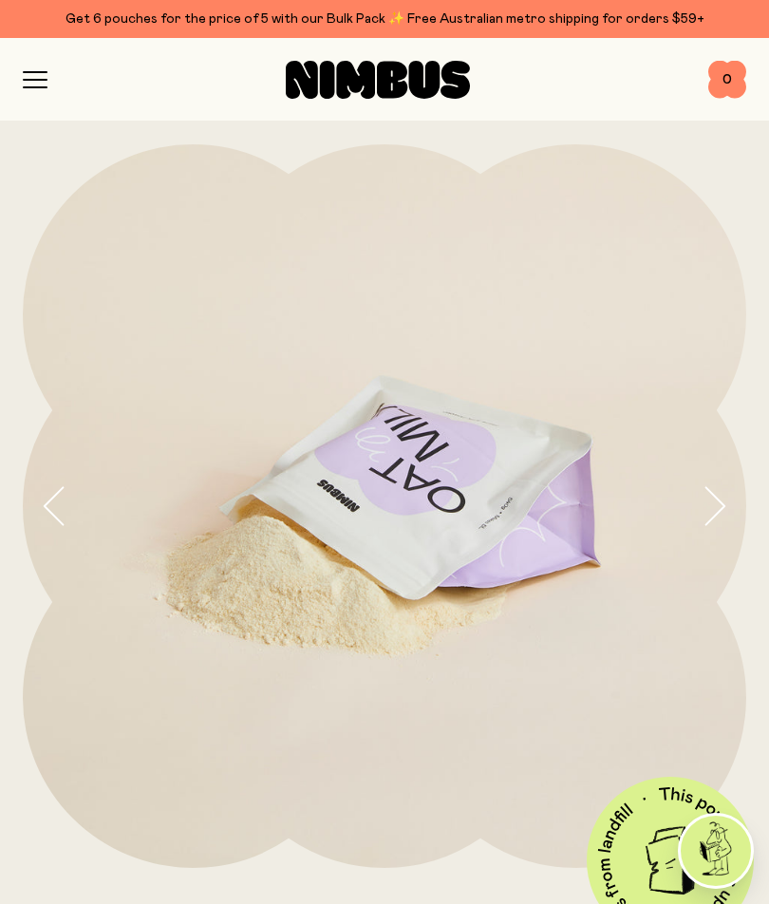
click at [57, 506] on icon "button" at bounding box center [55, 506] width 27 height 40
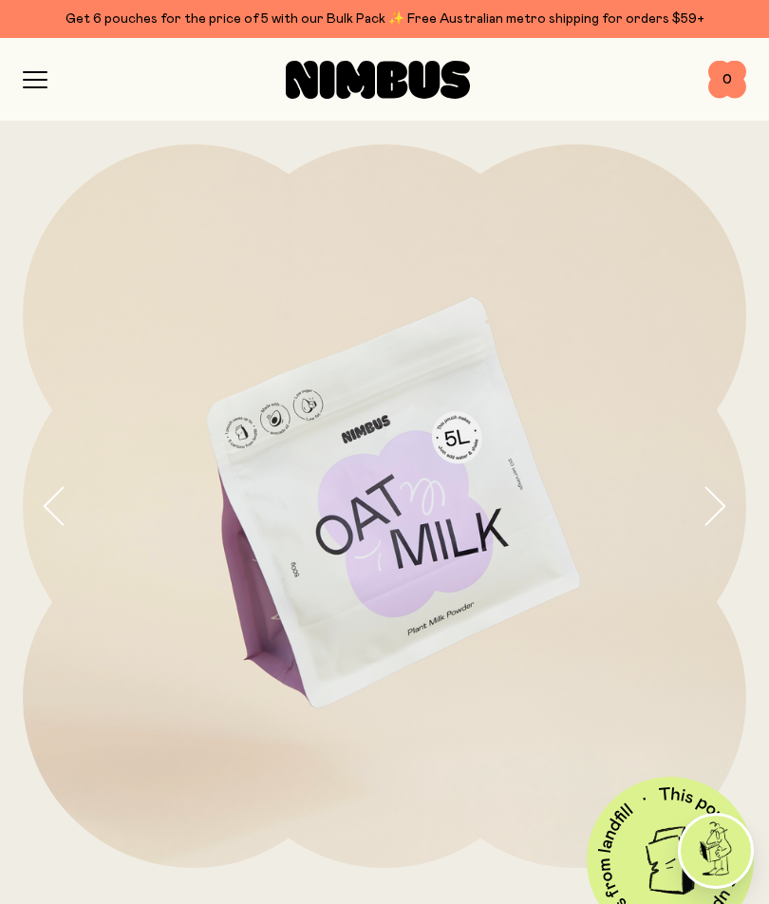
click at [60, 525] on icon "button" at bounding box center [55, 506] width 27 height 40
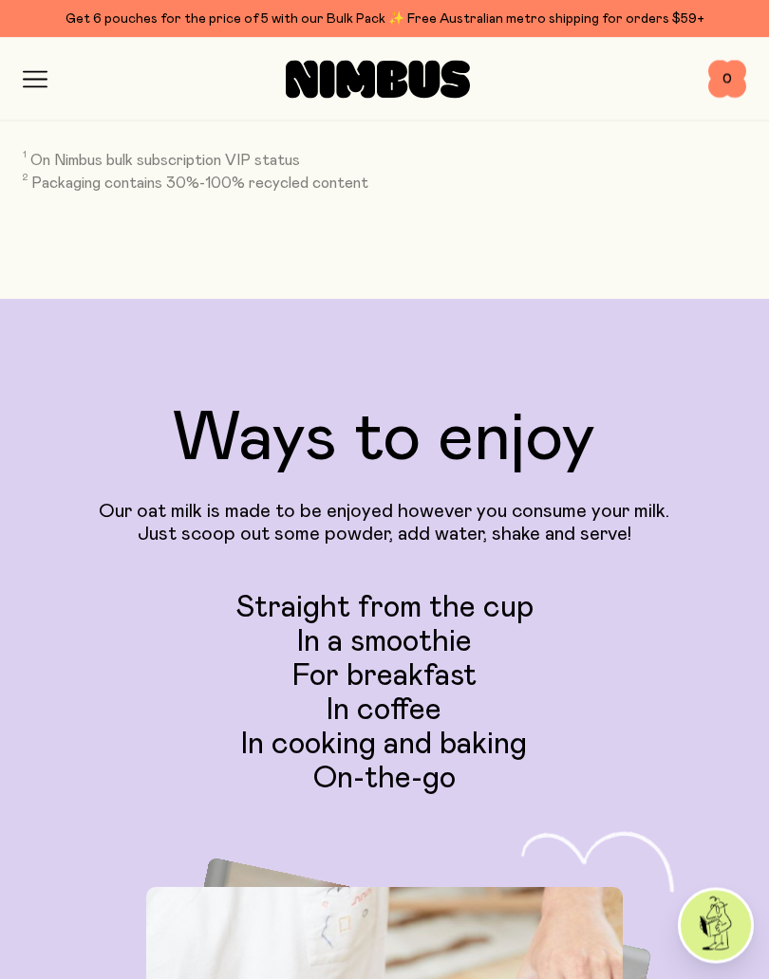
scroll to position [4633, 0]
click at [33, 80] on icon "button" at bounding box center [35, 80] width 23 height 0
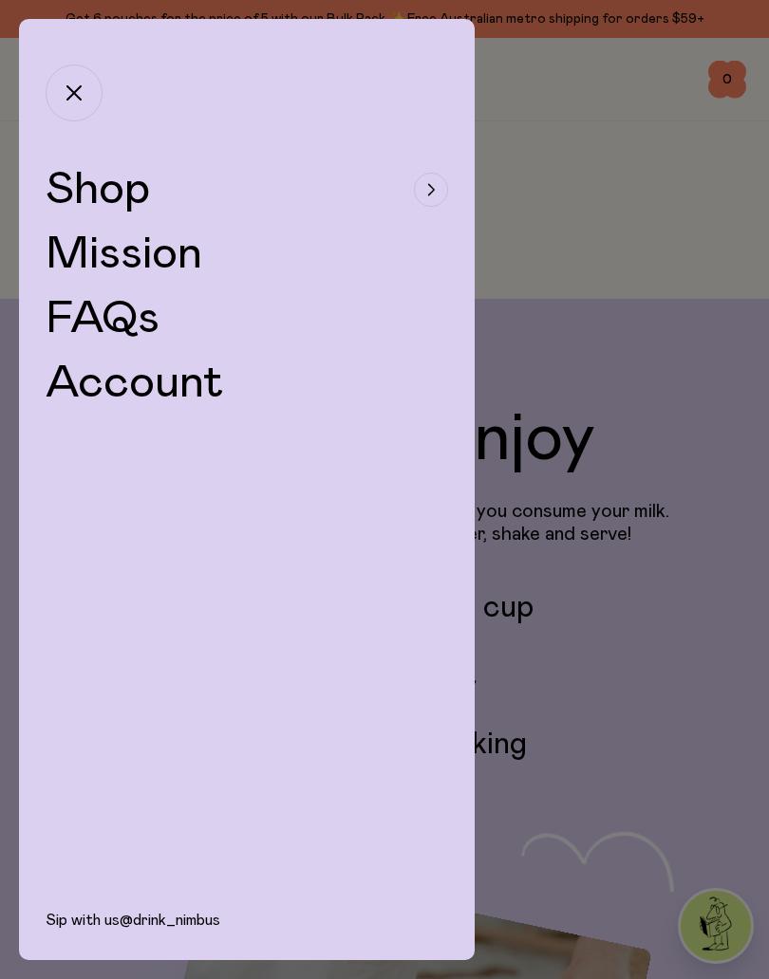
click at [440, 192] on div "button" at bounding box center [431, 190] width 34 height 34
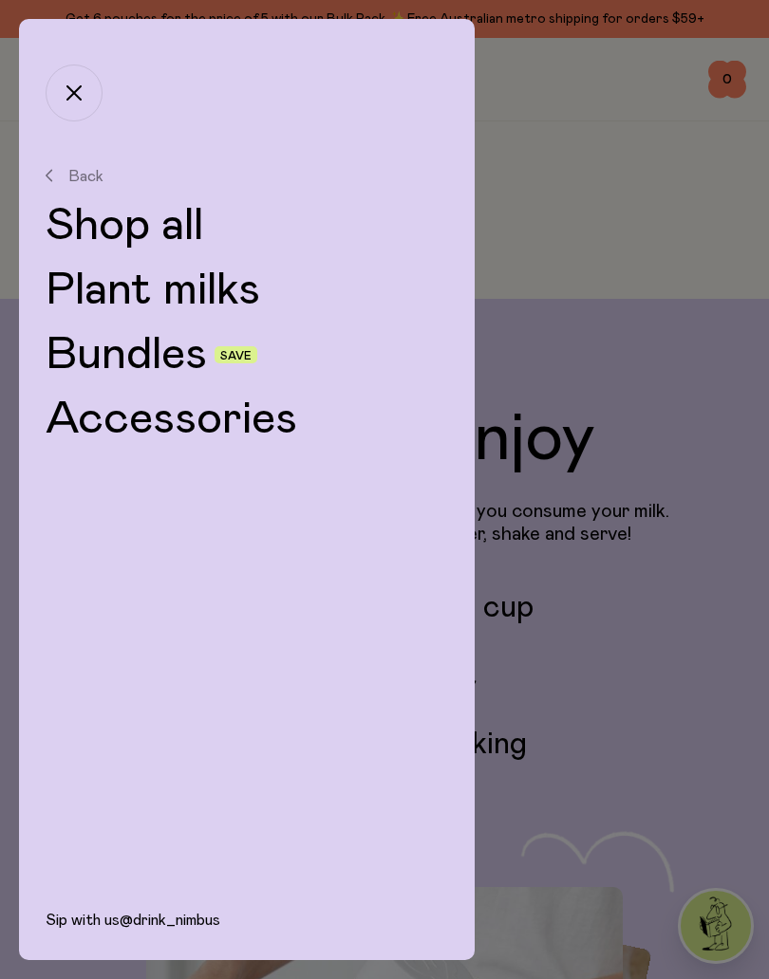
click at [286, 419] on link "Accessories" at bounding box center [247, 420] width 402 height 46
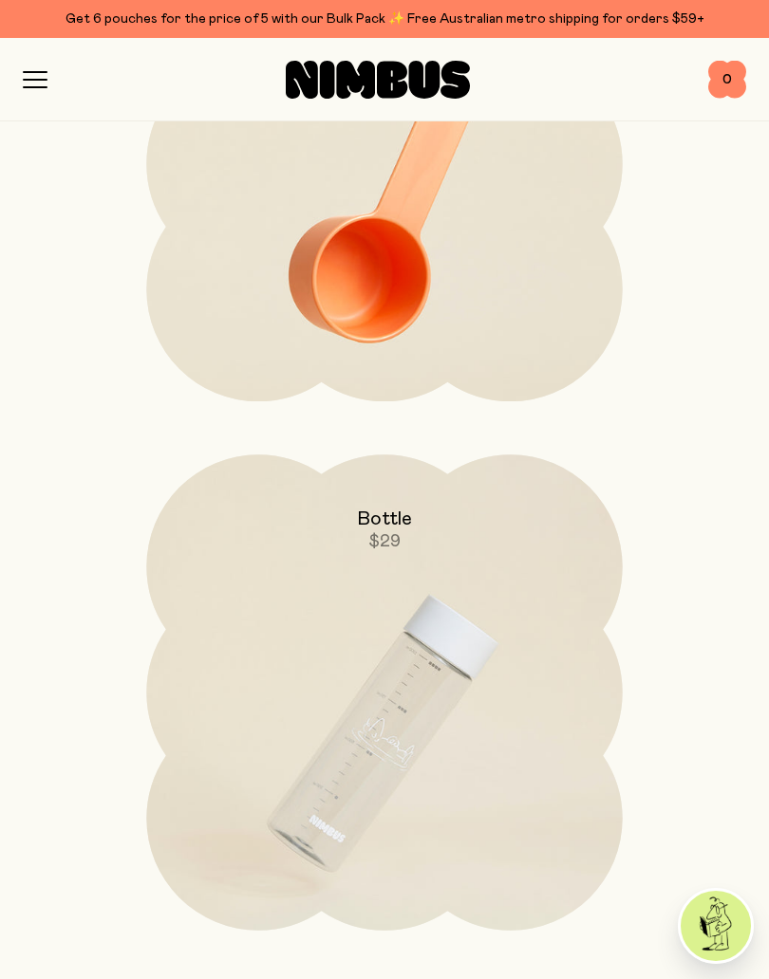
scroll to position [479, 0]
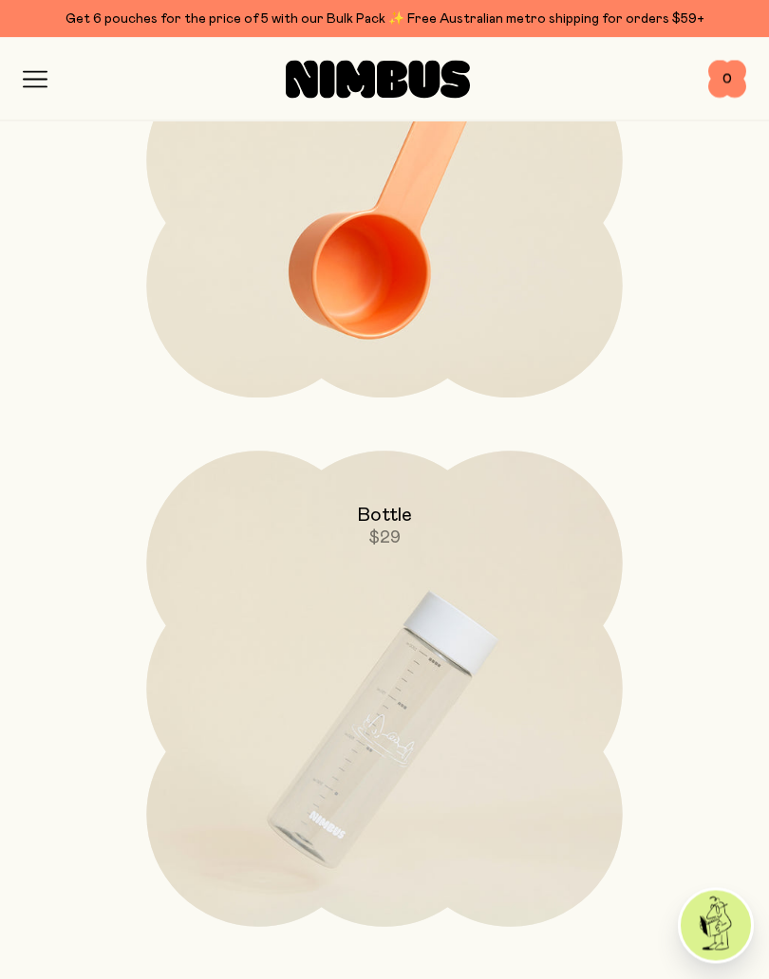
click at [458, 674] on img at bounding box center [384, 731] width 476 height 559
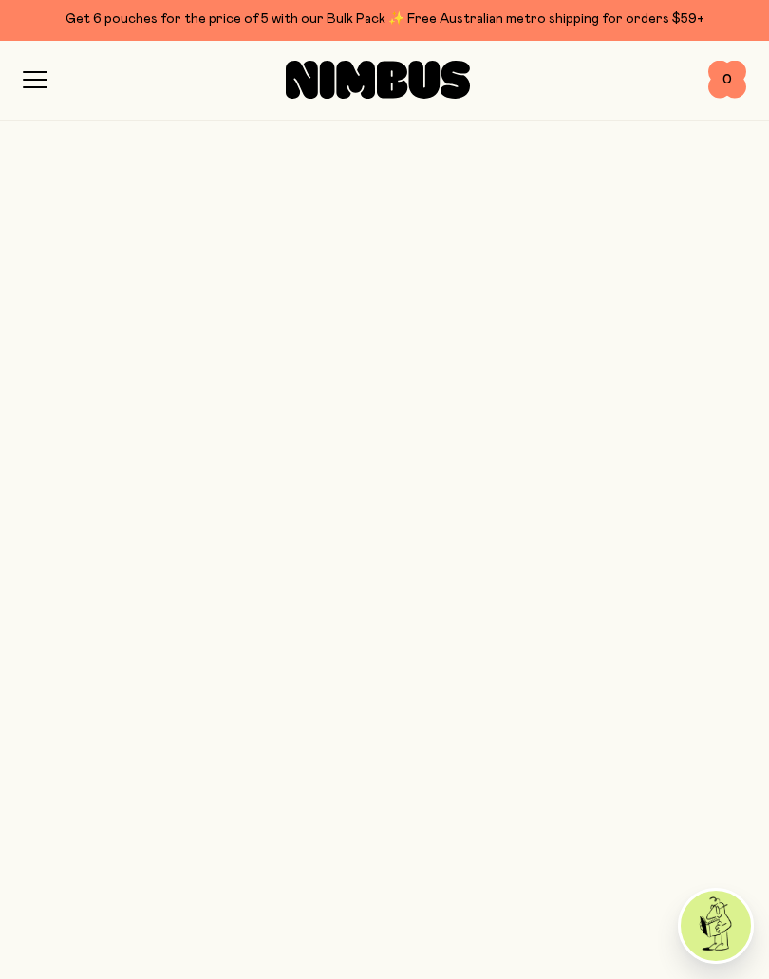
click at [497, 731] on img at bounding box center [384, 730] width 476 height 559
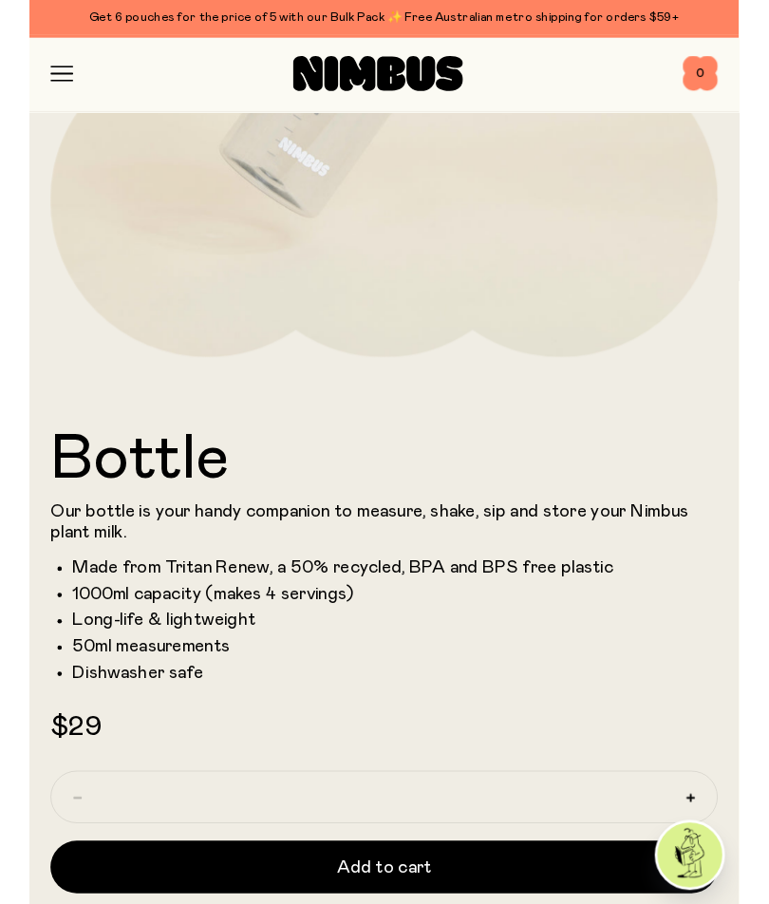
scroll to position [0, 0]
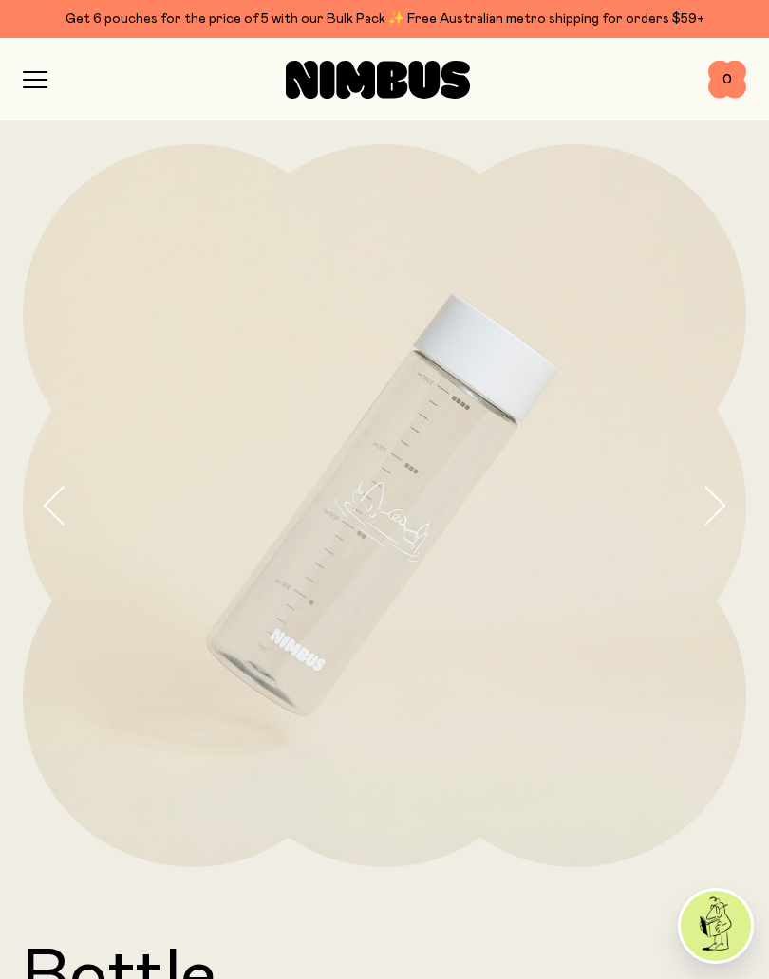
click at [710, 511] on icon "button" at bounding box center [713, 506] width 27 height 40
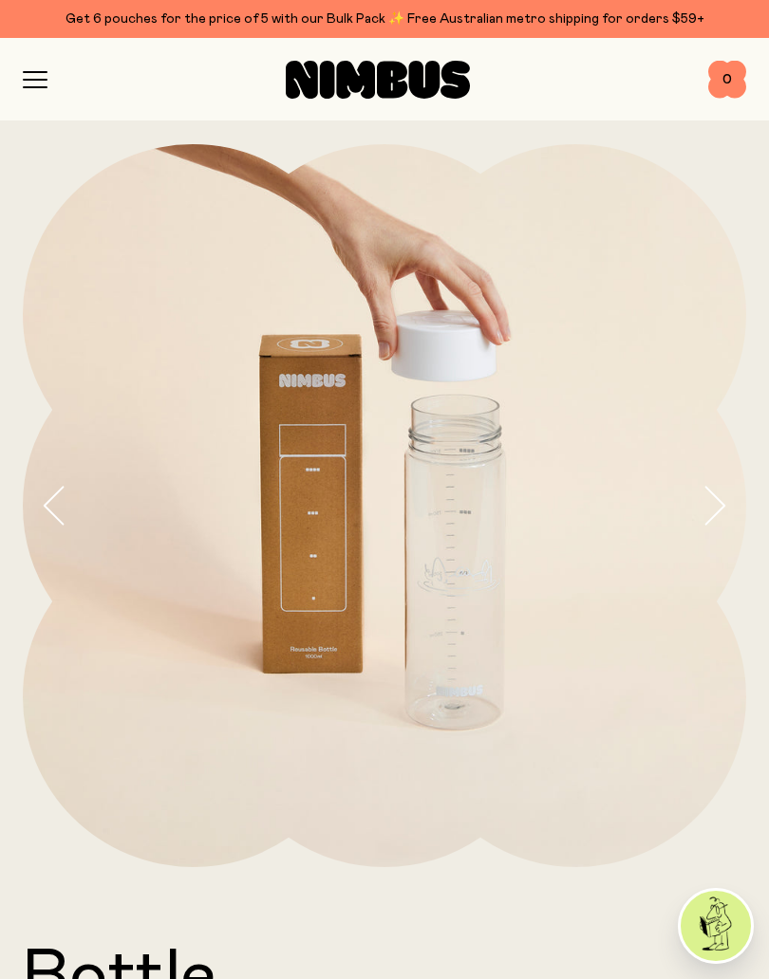
click at [707, 511] on icon "button" at bounding box center [713, 506] width 27 height 40
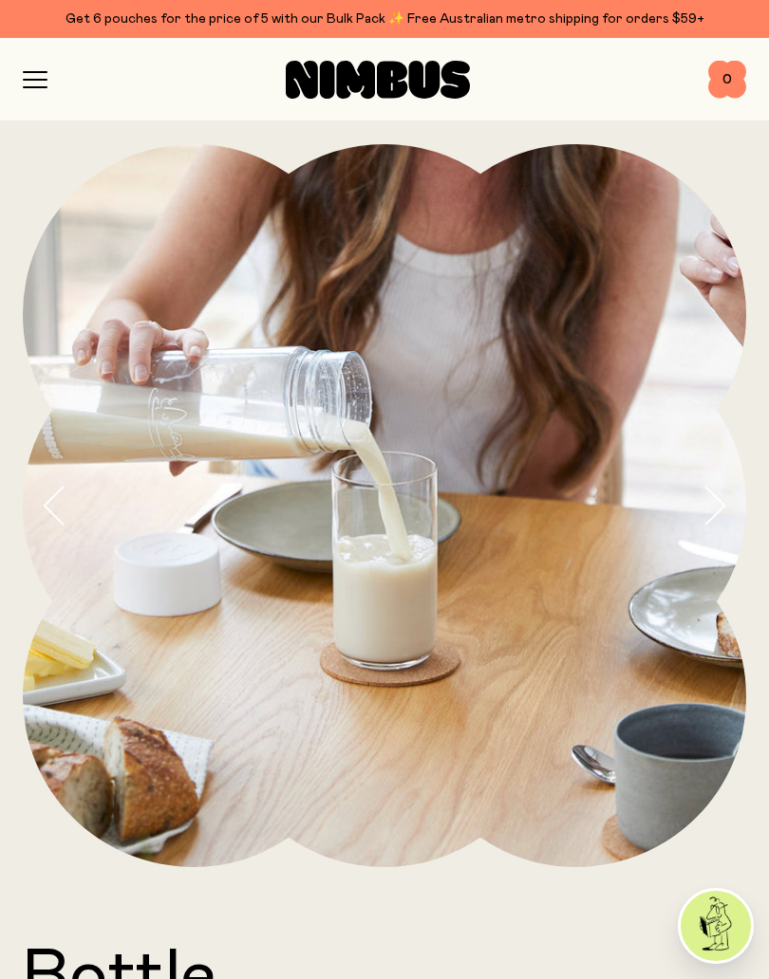
click at [716, 509] on icon "button" at bounding box center [713, 506] width 27 height 40
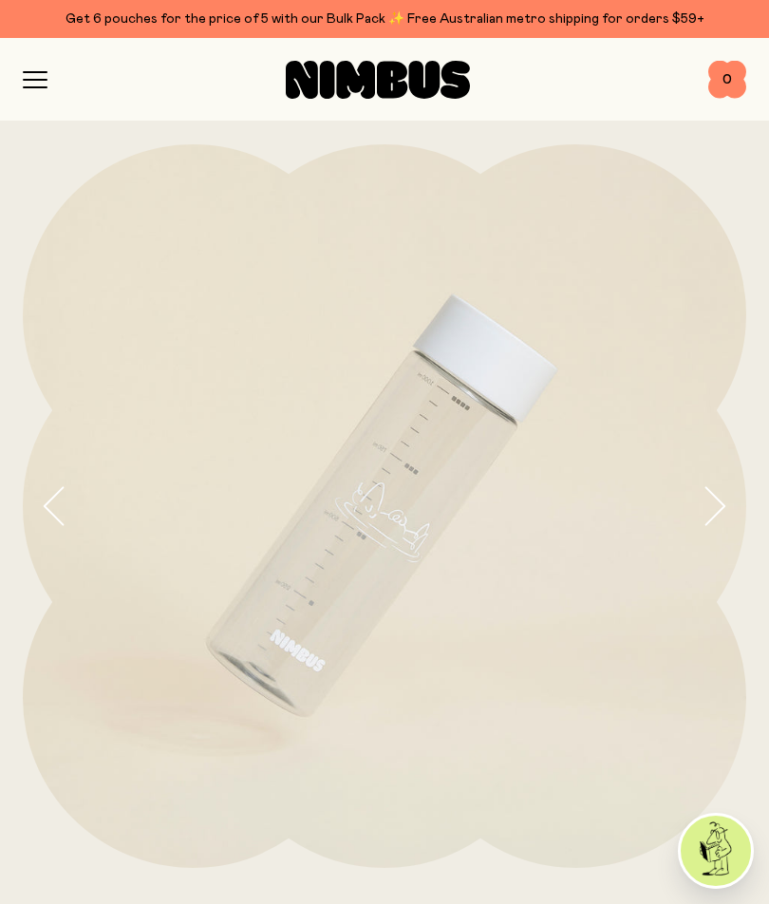
click at [712, 511] on icon "button" at bounding box center [713, 506] width 27 height 40
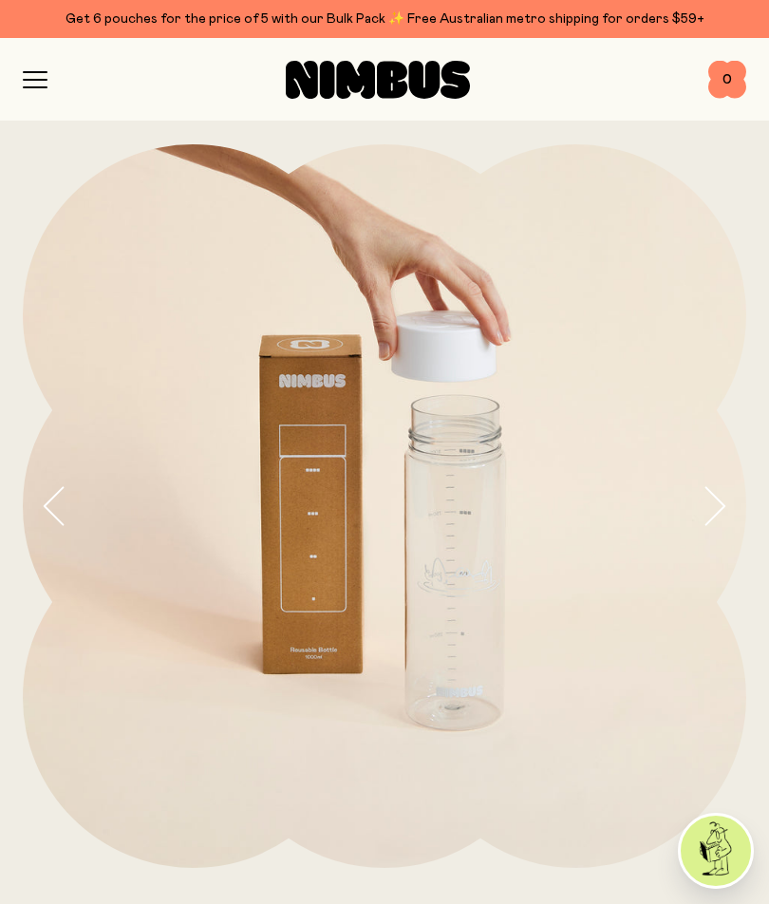
click at [712, 502] on icon "button" at bounding box center [713, 506] width 27 height 40
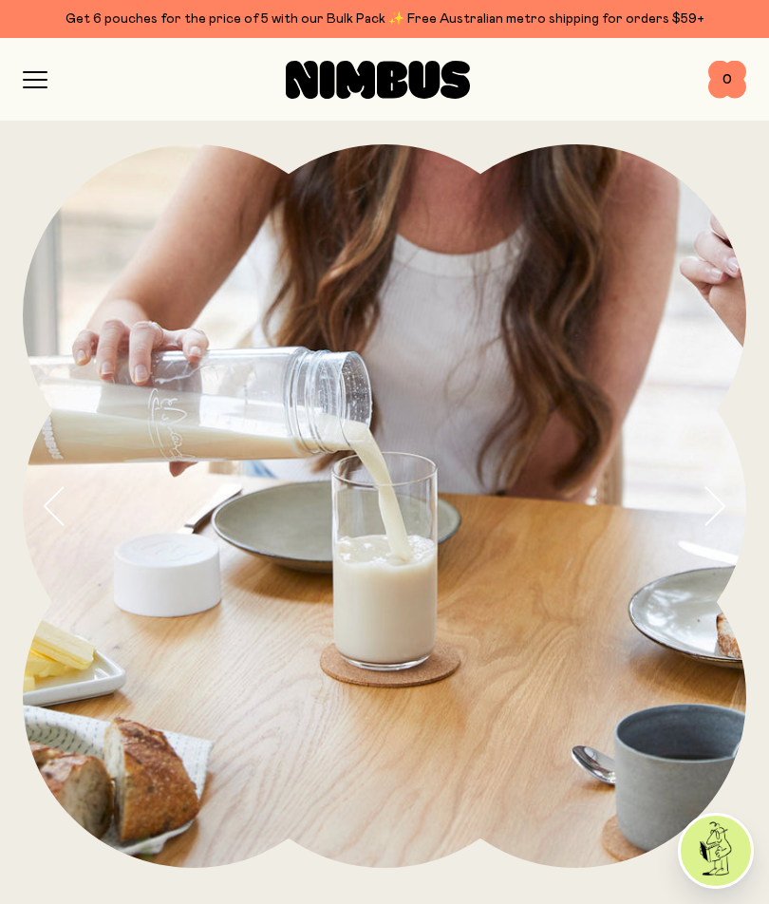
click at [31, 74] on icon "button" at bounding box center [35, 79] width 25 height 17
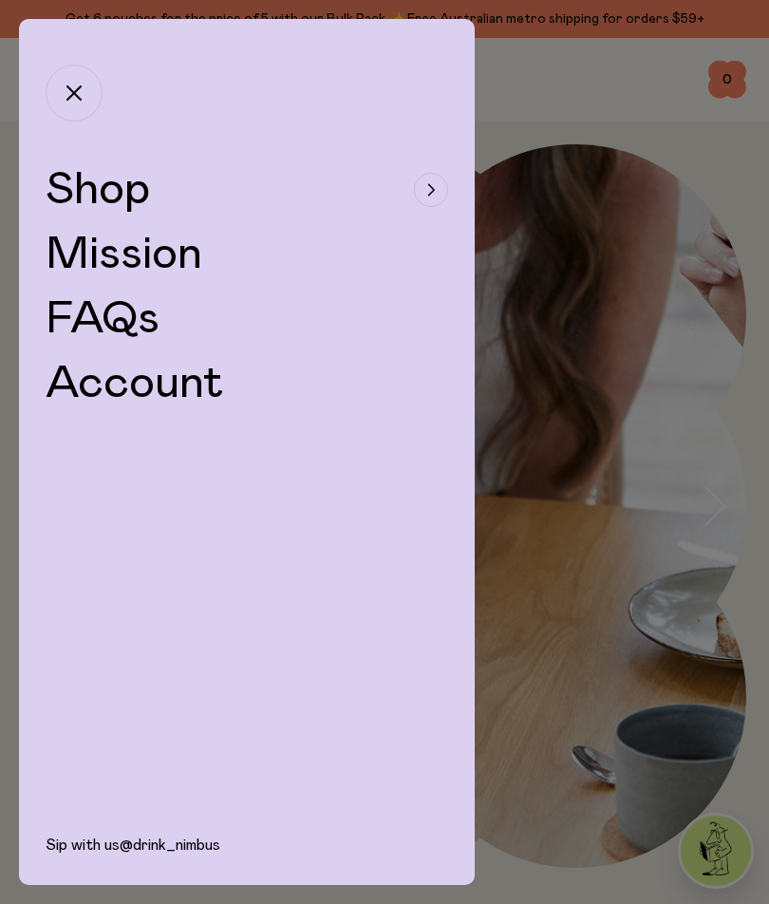
click at [414, 180] on button "Shop" at bounding box center [247, 190] width 402 height 46
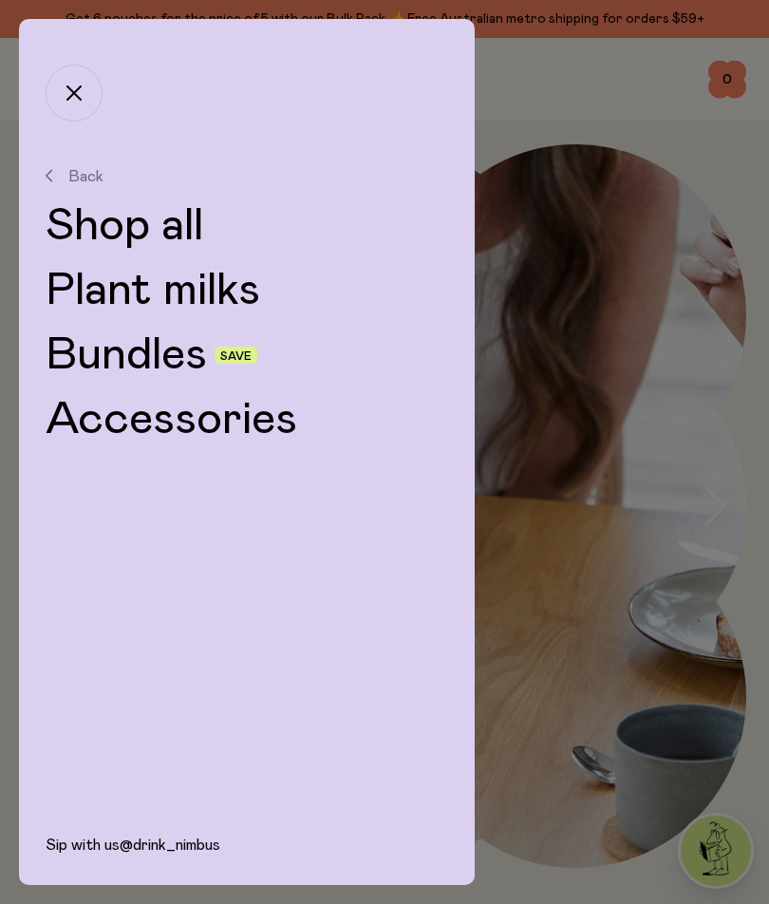
click at [174, 350] on link "Bundles" at bounding box center [126, 355] width 161 height 46
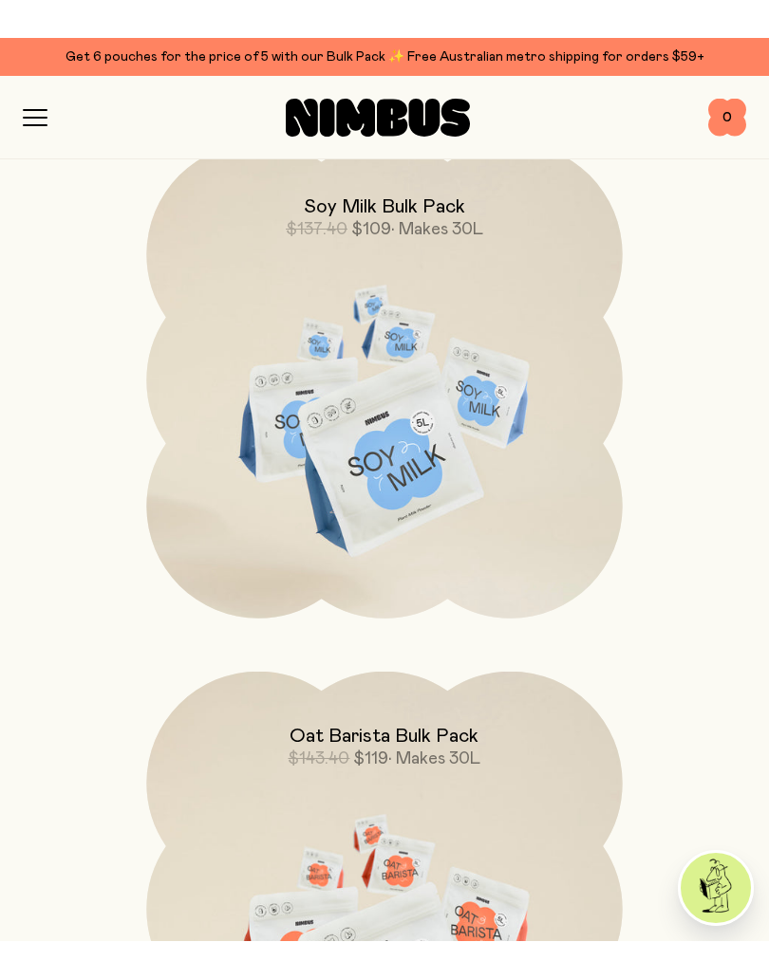
scroll to position [2415, 0]
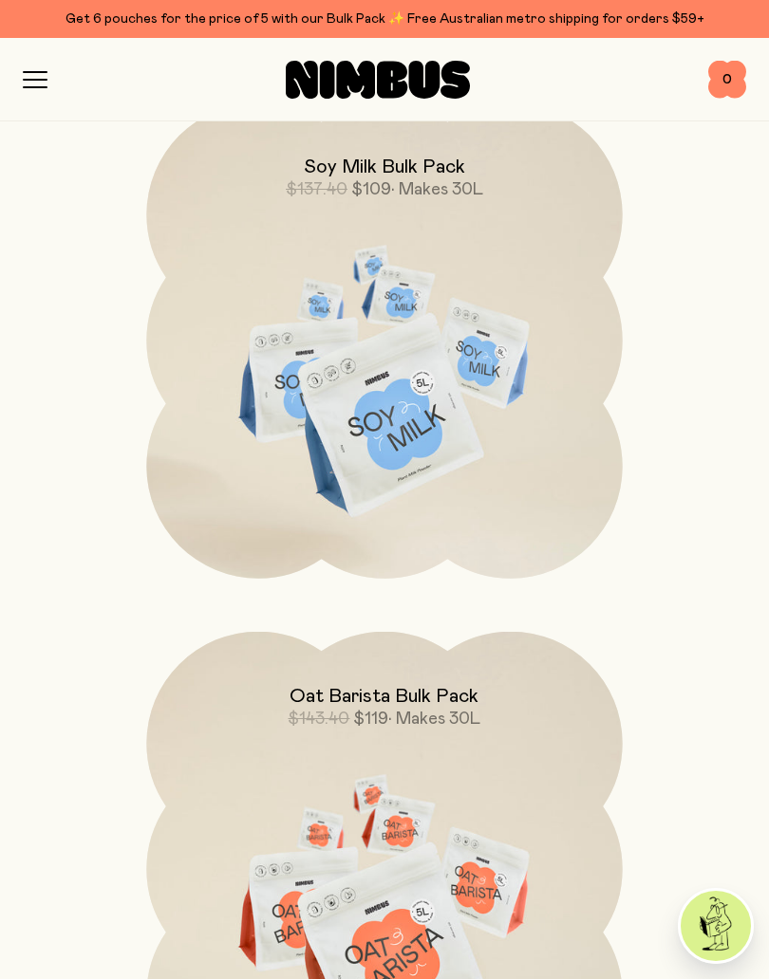
click at [478, 815] on img at bounding box center [384, 911] width 476 height 559
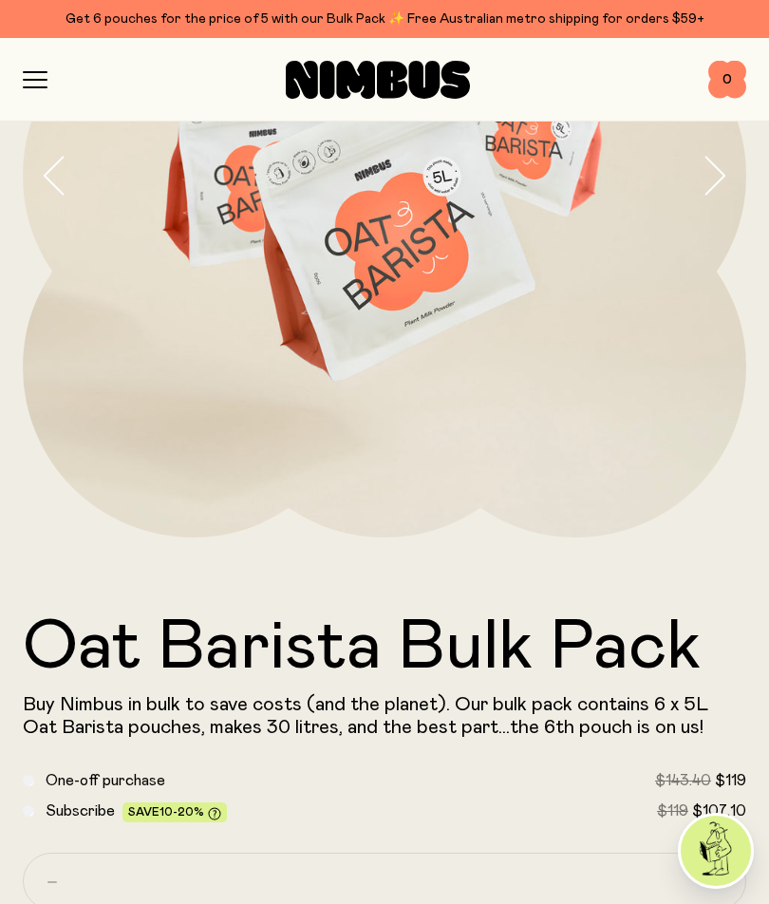
scroll to position [329, 0]
click at [57, 75] on div at bounding box center [377, 80] width 661 height 38
click at [37, 71] on icon "button" at bounding box center [35, 79] width 25 height 17
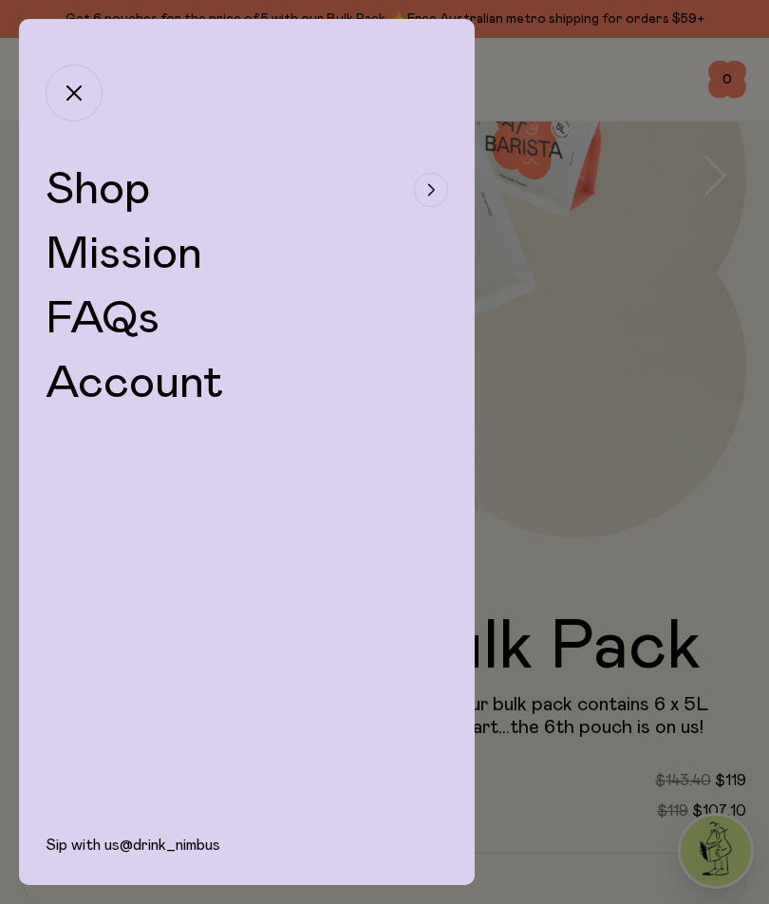
click at [444, 170] on button "Shop" at bounding box center [247, 190] width 402 height 46
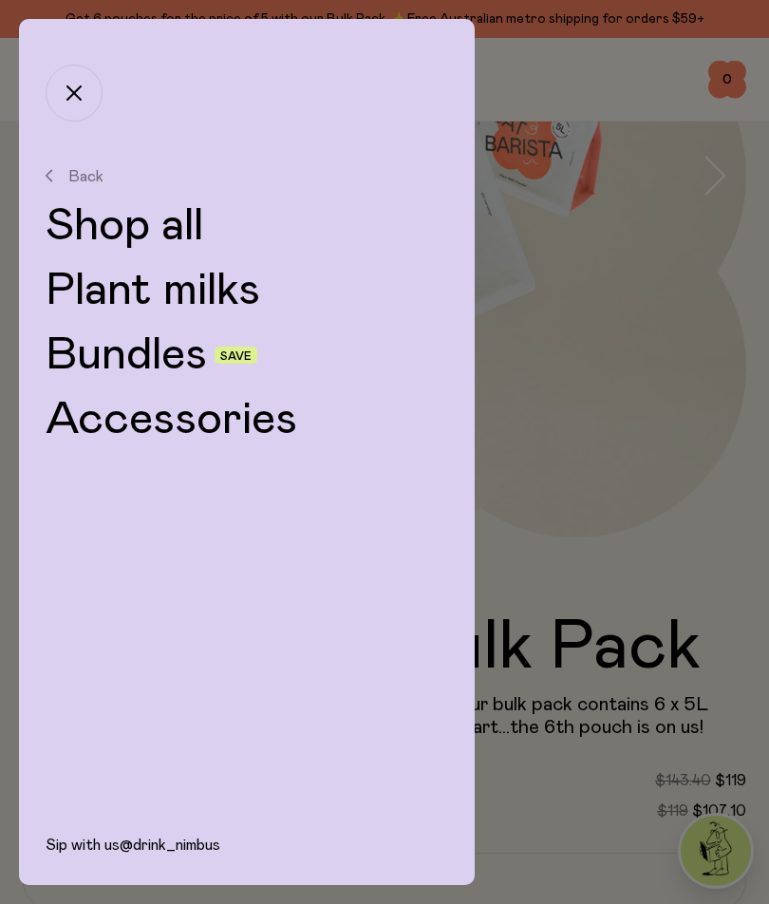
click at [185, 214] on link "Shop all" at bounding box center [247, 226] width 402 height 46
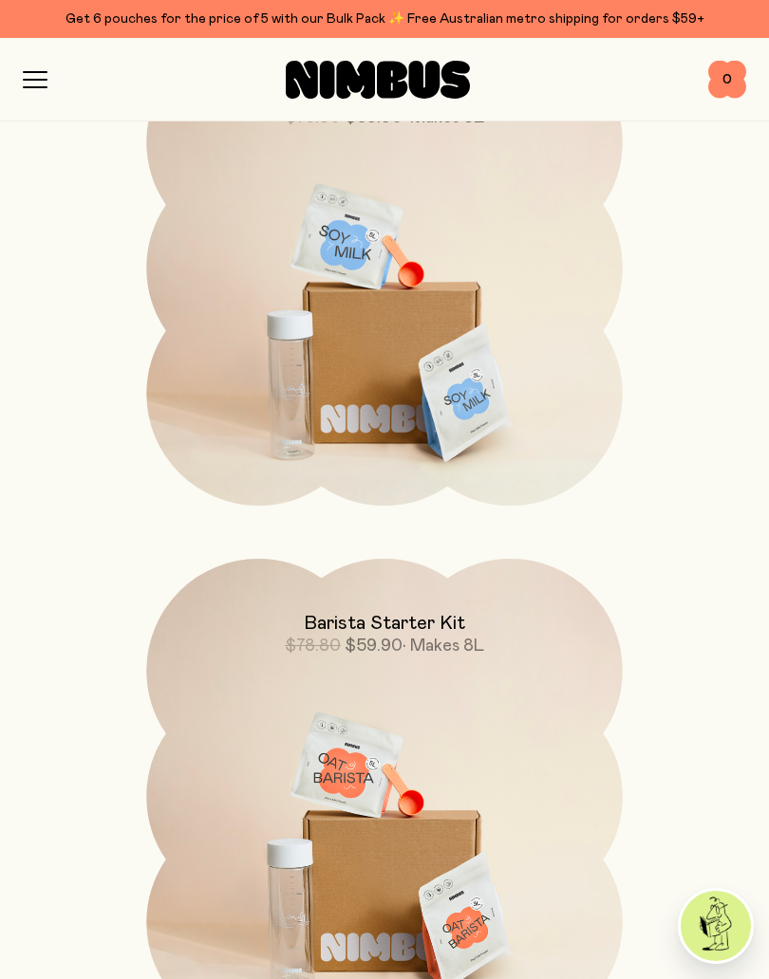
scroll to position [3310, 0]
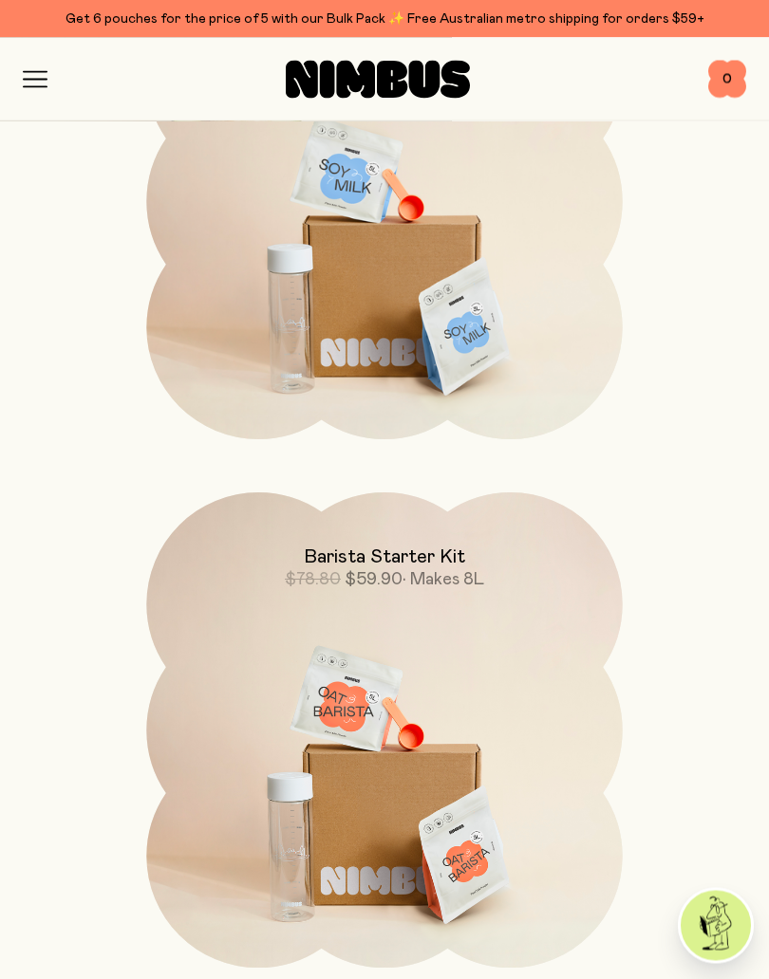
click at [444, 759] on img at bounding box center [384, 773] width 476 height 559
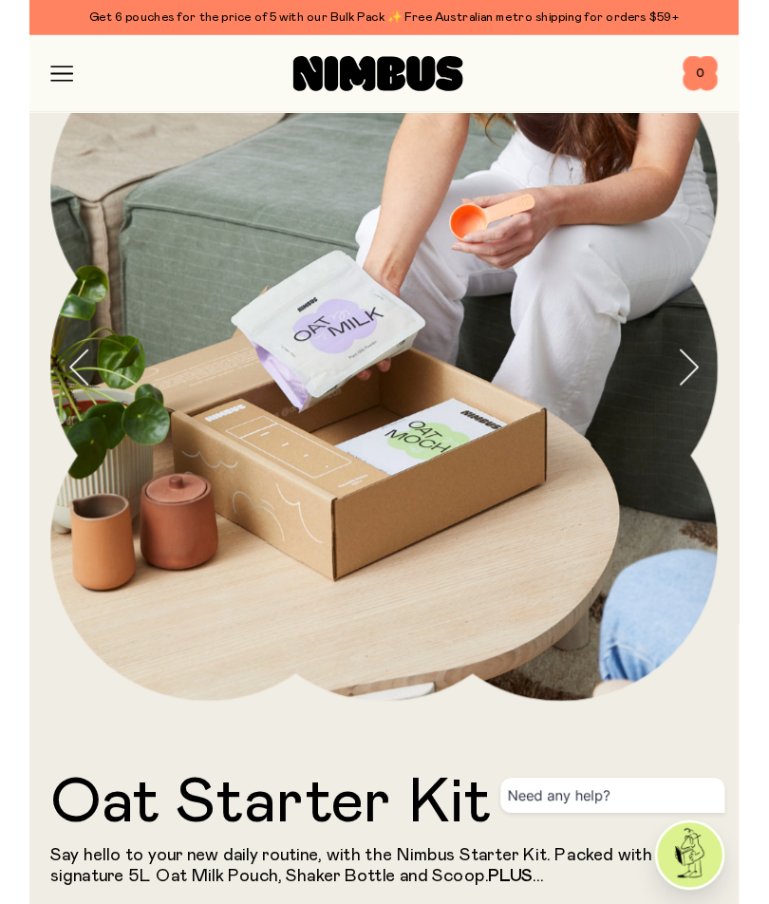
scroll to position [95, 0]
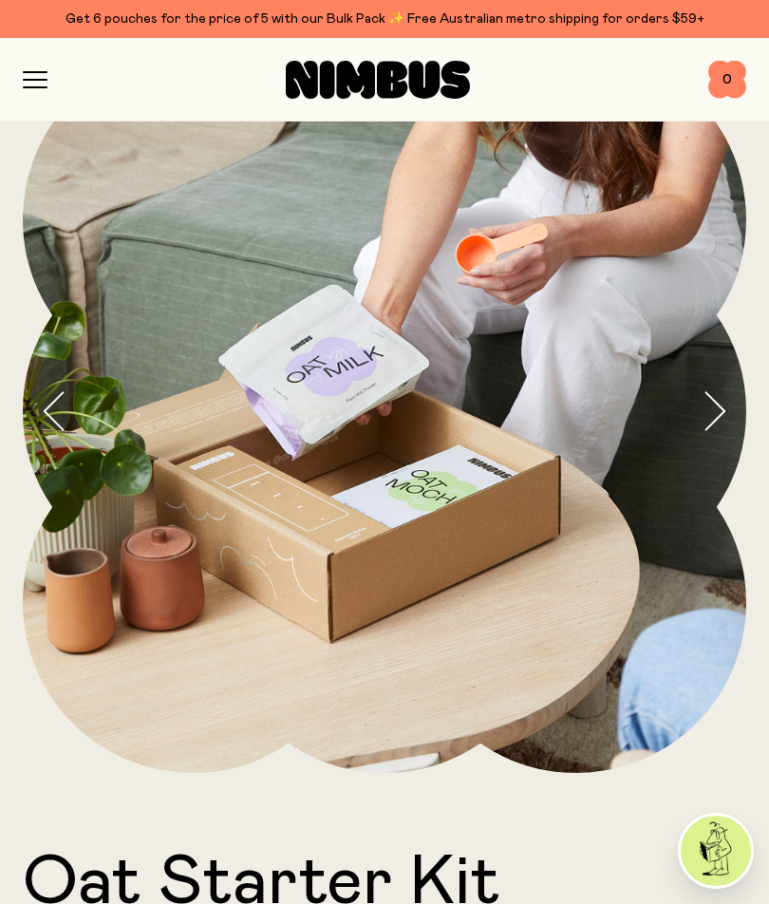
click at [706, 404] on icon "button" at bounding box center [713, 411] width 27 height 40
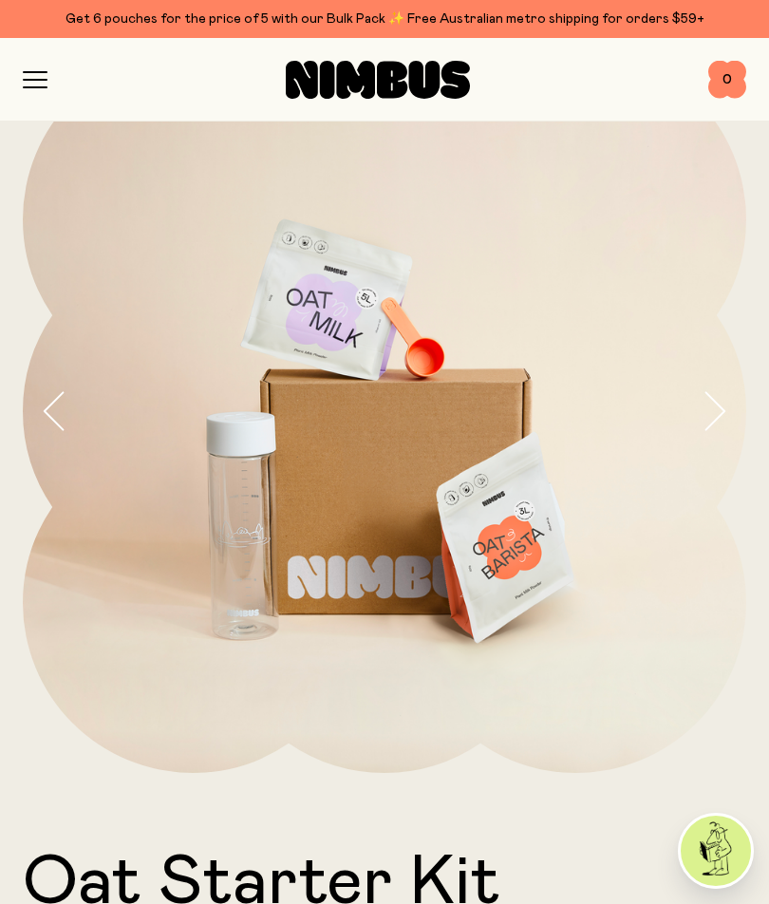
click at [704, 407] on icon "button" at bounding box center [713, 411] width 27 height 40
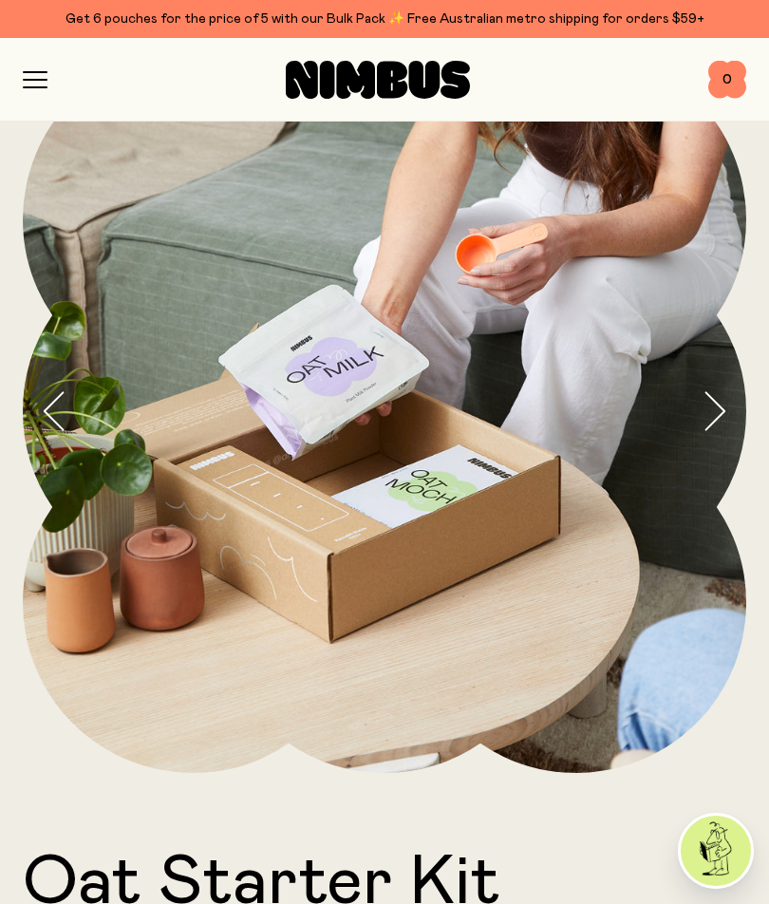
click at [722, 420] on icon "button" at bounding box center [713, 411] width 27 height 40
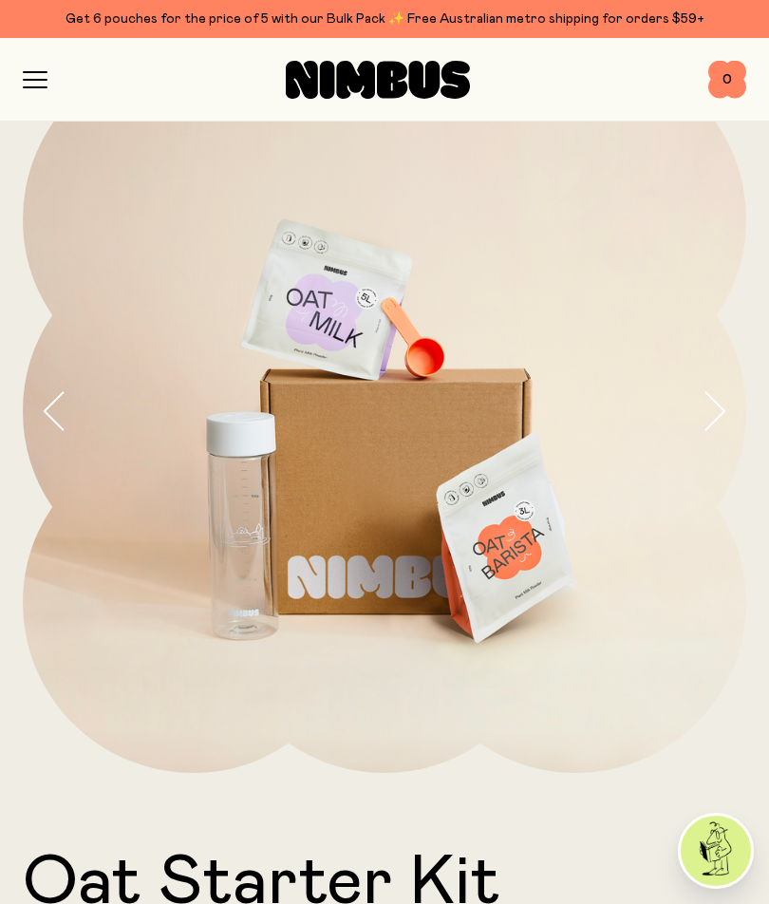
click at [718, 398] on icon "button" at bounding box center [713, 411] width 27 height 40
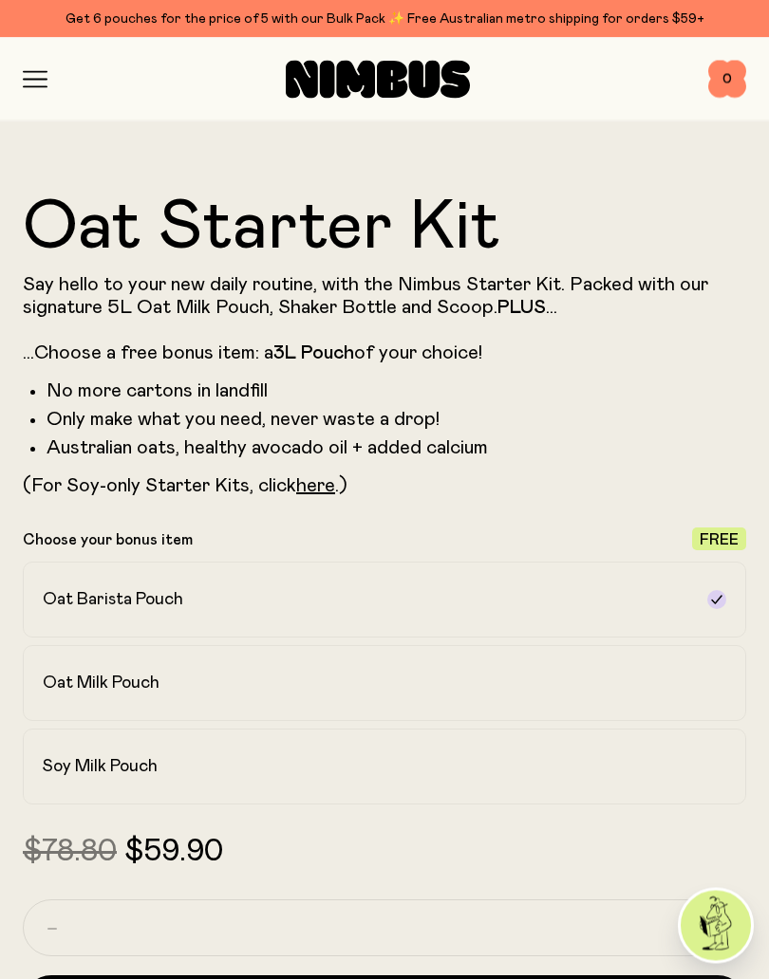
scroll to position [755, 0]
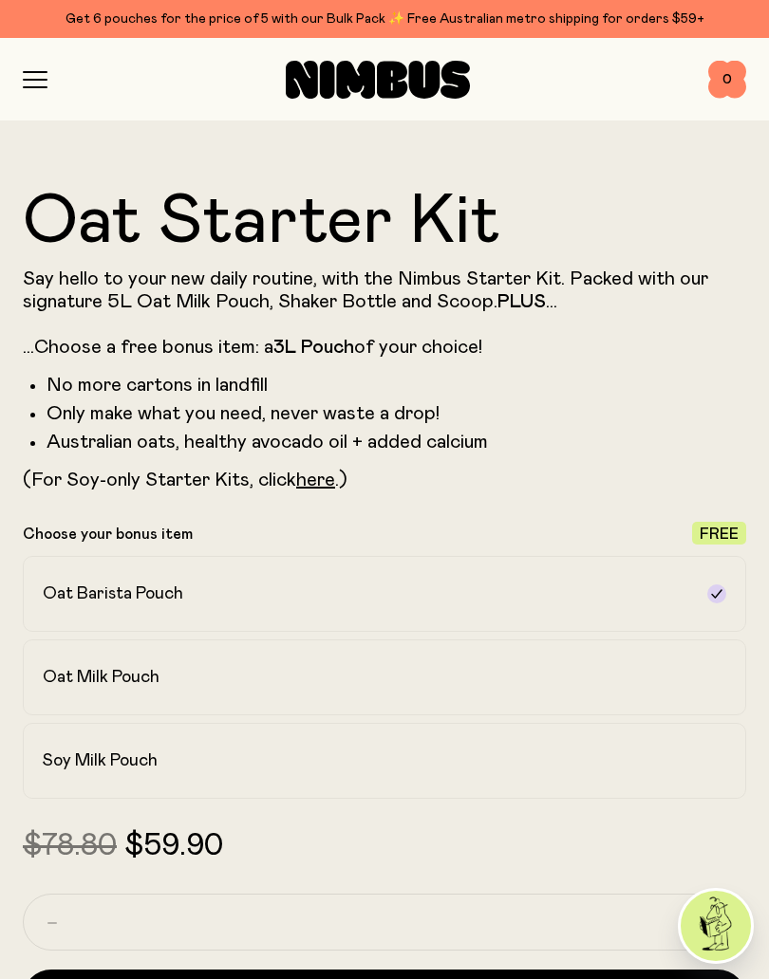
click at [65, 670] on h2 "Oat Milk Pouch" at bounding box center [101, 677] width 117 height 23
click at [68, 590] on h2 "Oat Barista Pouch" at bounding box center [113, 594] width 140 height 23
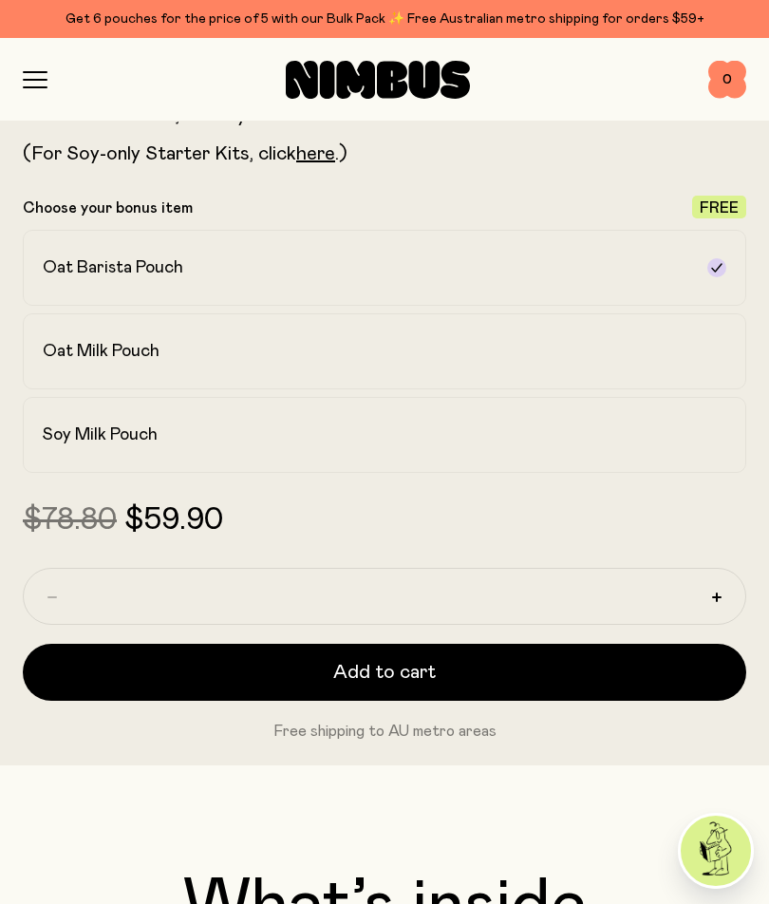
scroll to position [1078, 0]
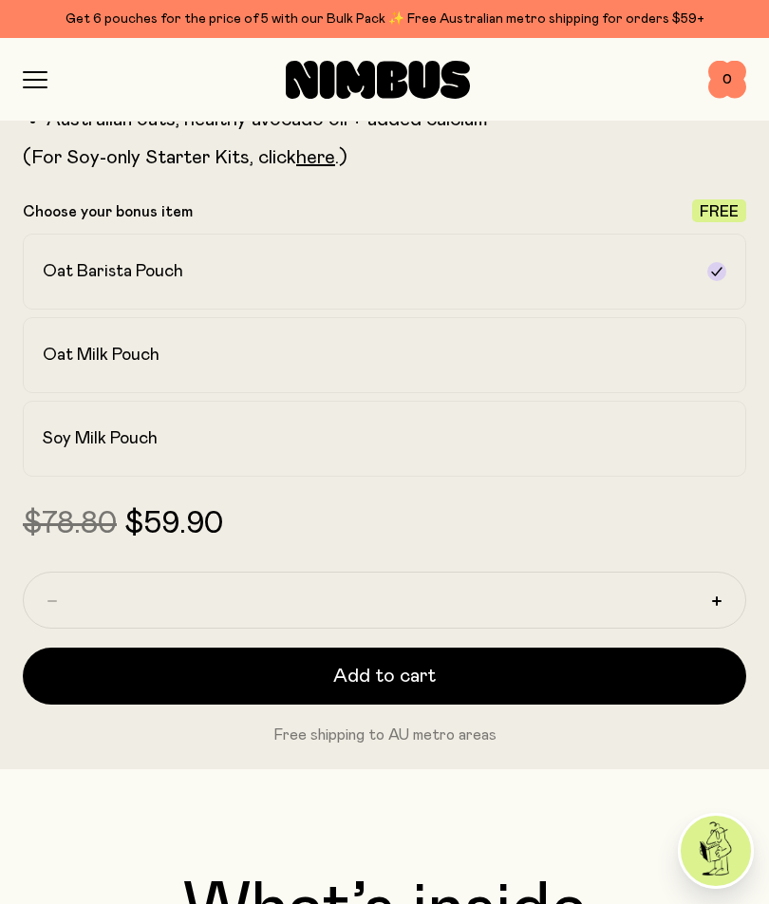
click at [555, 669] on button "Add to cart" at bounding box center [384, 675] width 723 height 57
